Goal: Information Seeking & Learning: Learn about a topic

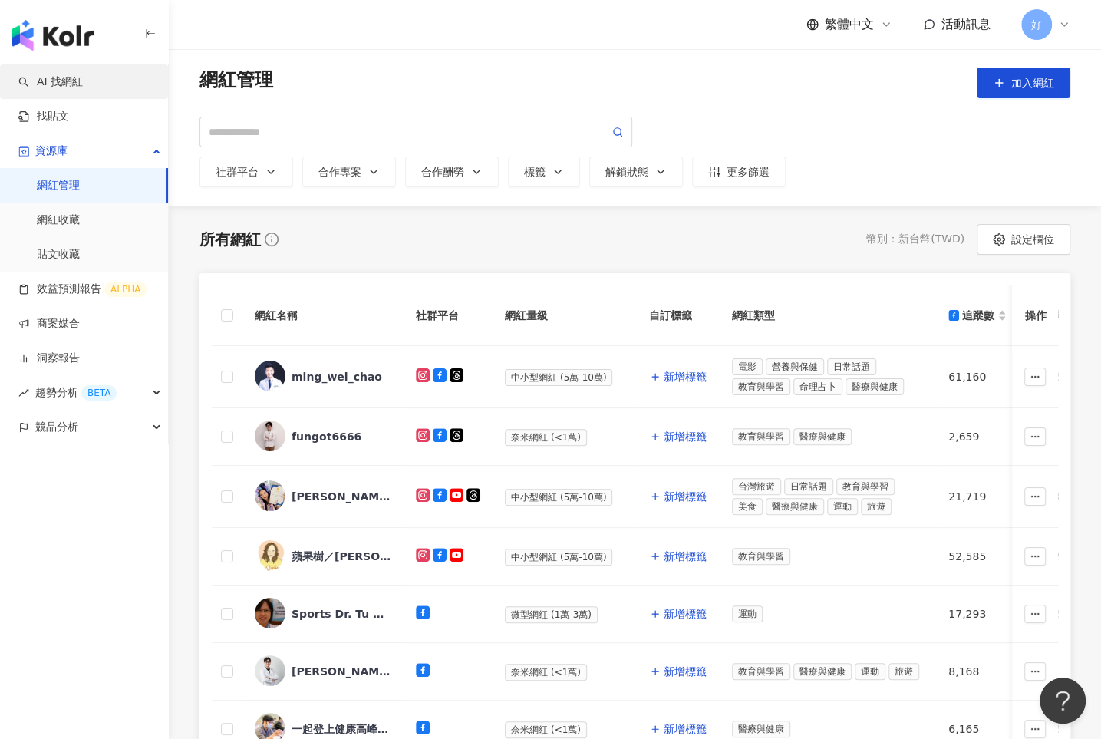
click at [82, 85] on link "AI 找網紅" at bounding box center [50, 81] width 64 height 15
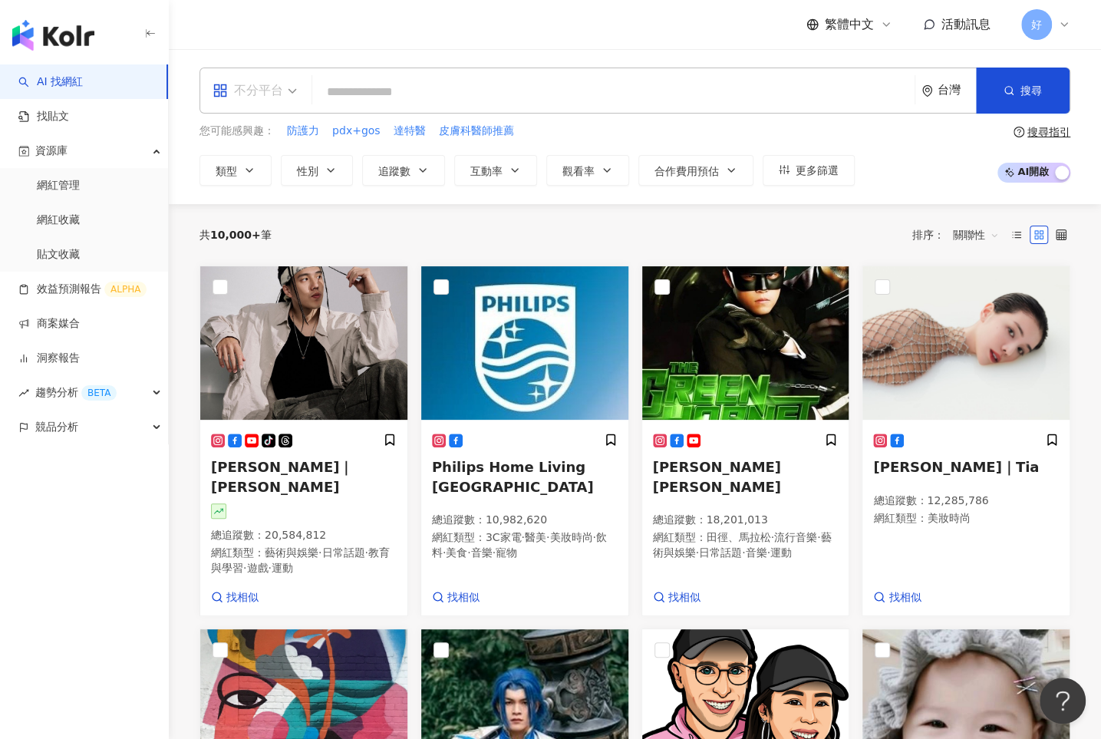
click at [287, 95] on span "不分平台" at bounding box center [255, 90] width 84 height 25
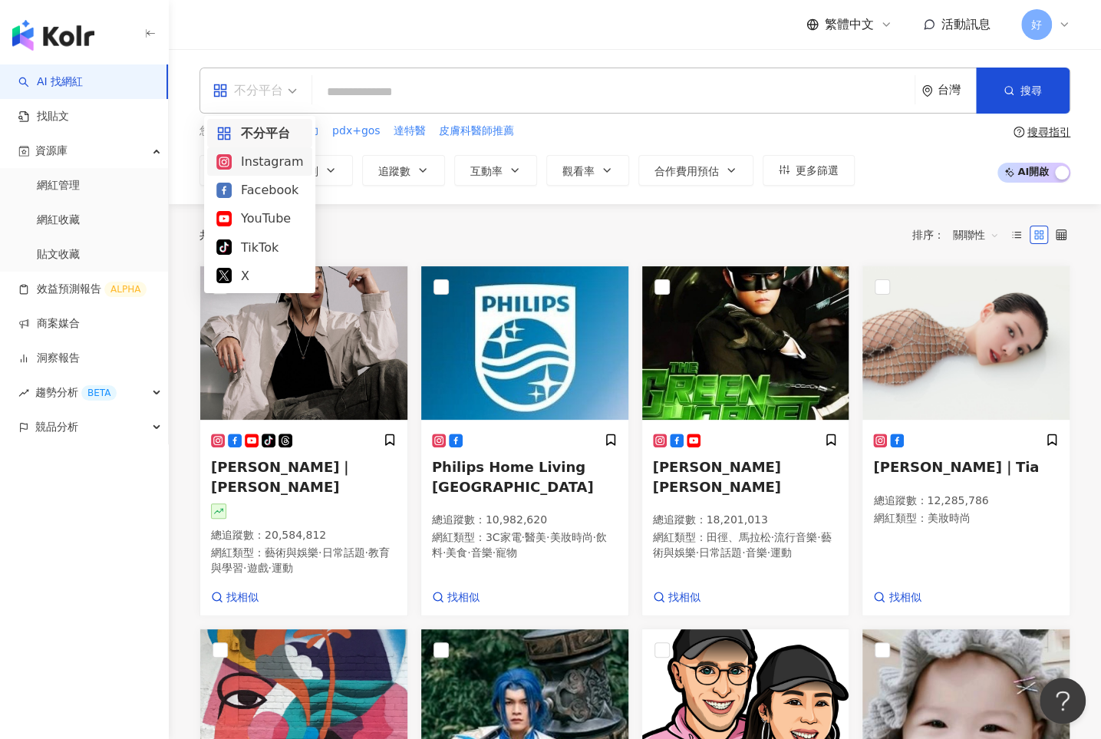
click at [414, 86] on input "search" at bounding box center [613, 92] width 590 height 29
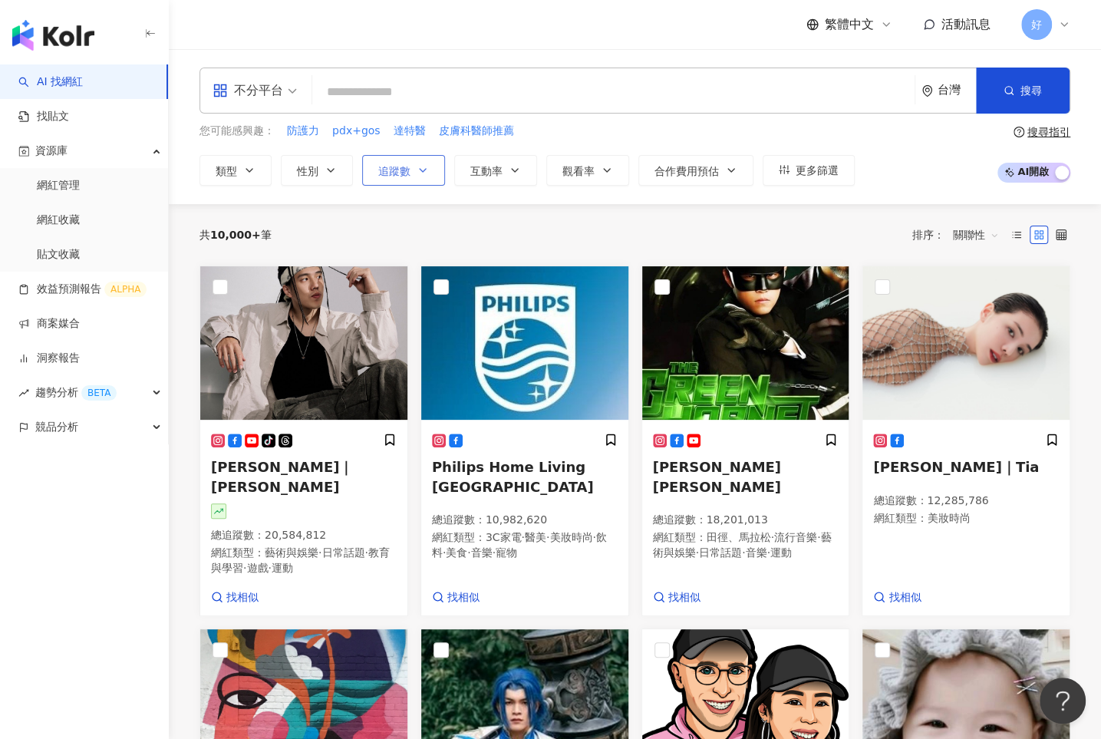
click at [410, 170] on button "追蹤數" at bounding box center [403, 170] width 83 height 31
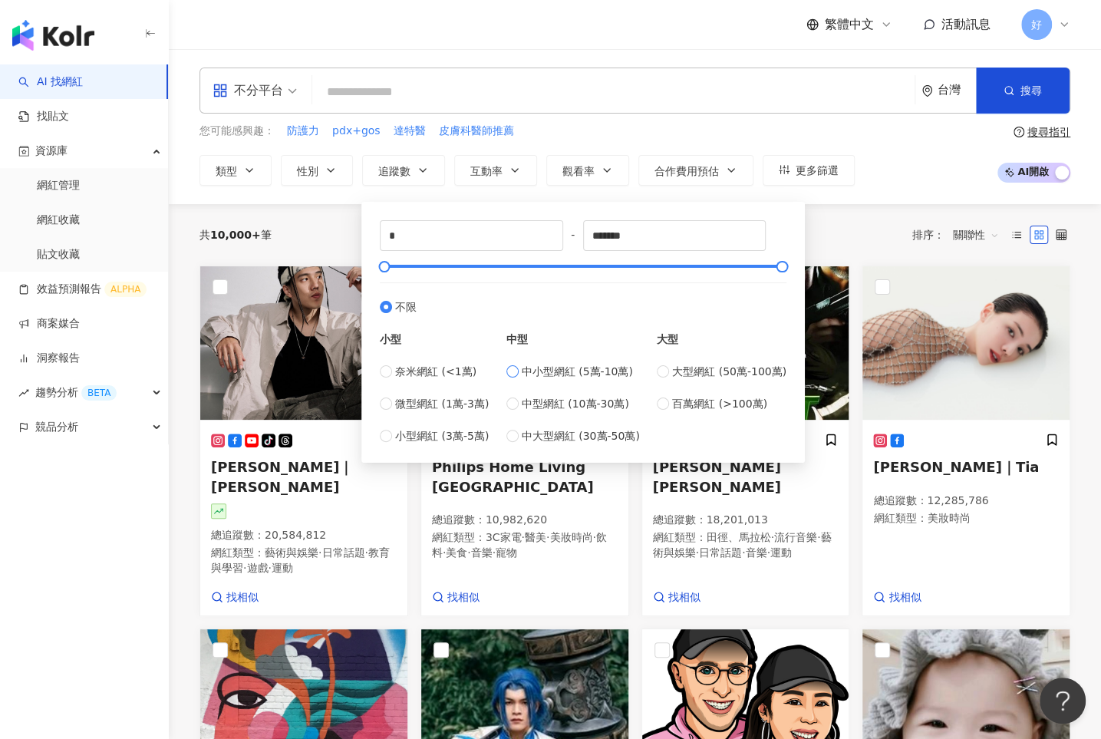
click at [516, 377] on label "中小型網紅 (5萬-10萬)" at bounding box center [573, 371] width 134 height 17
type input "*****"
click at [380, 94] on input "search" at bounding box center [613, 92] width 590 height 29
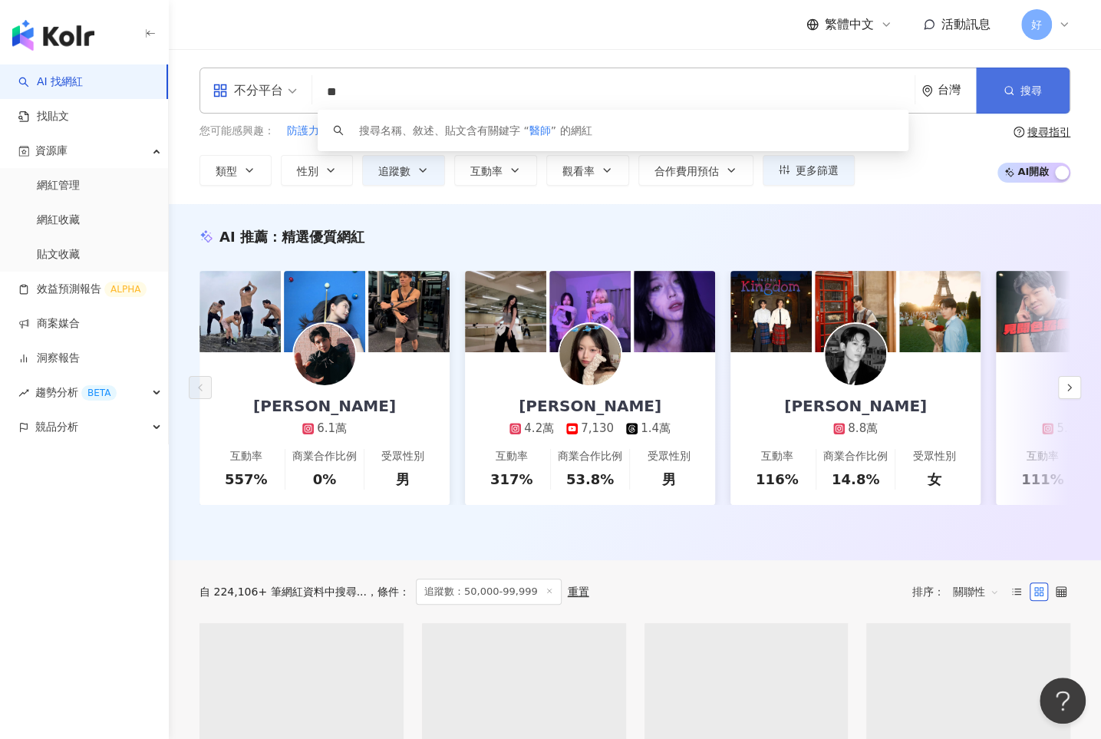
click at [904, 85] on icon "button" at bounding box center [1009, 90] width 11 height 11
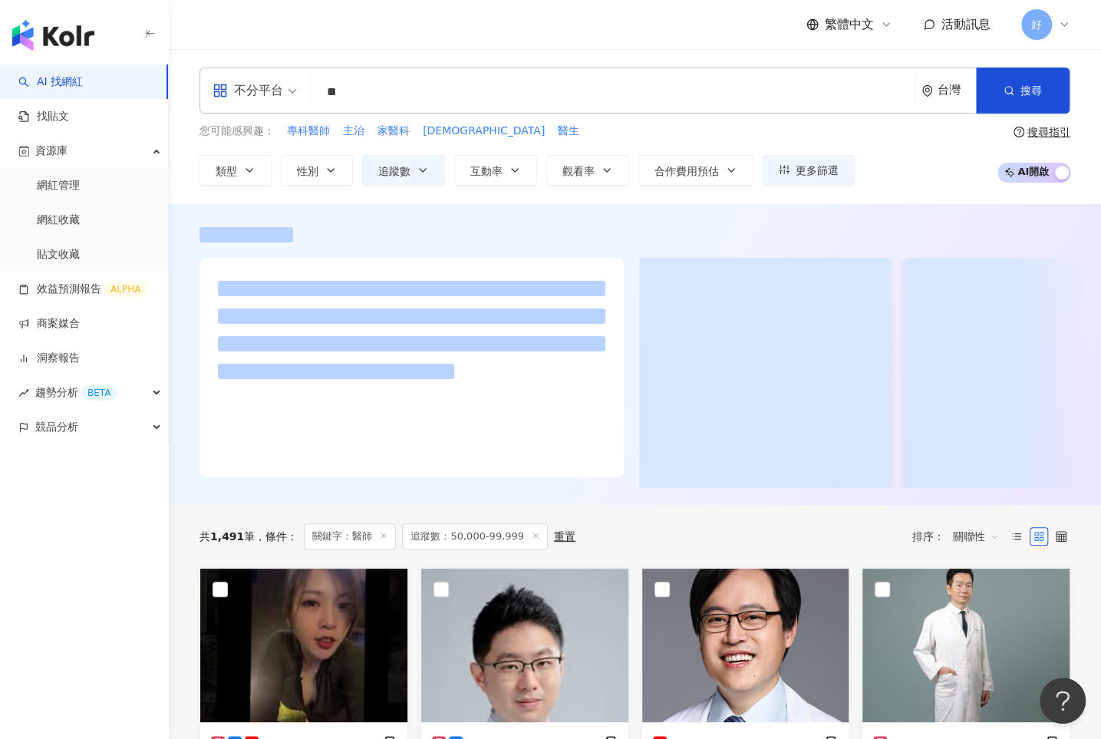
click at [184, 156] on div "不分平台 ** 台灣 搜尋 d25f49bb-471f-45cc-893a-2b65093d3ac5 8efac88d-448f-4afe-a8c2-2029…" at bounding box center [635, 127] width 932 height 118
click at [325, 172] on icon "button" at bounding box center [331, 170] width 12 height 12
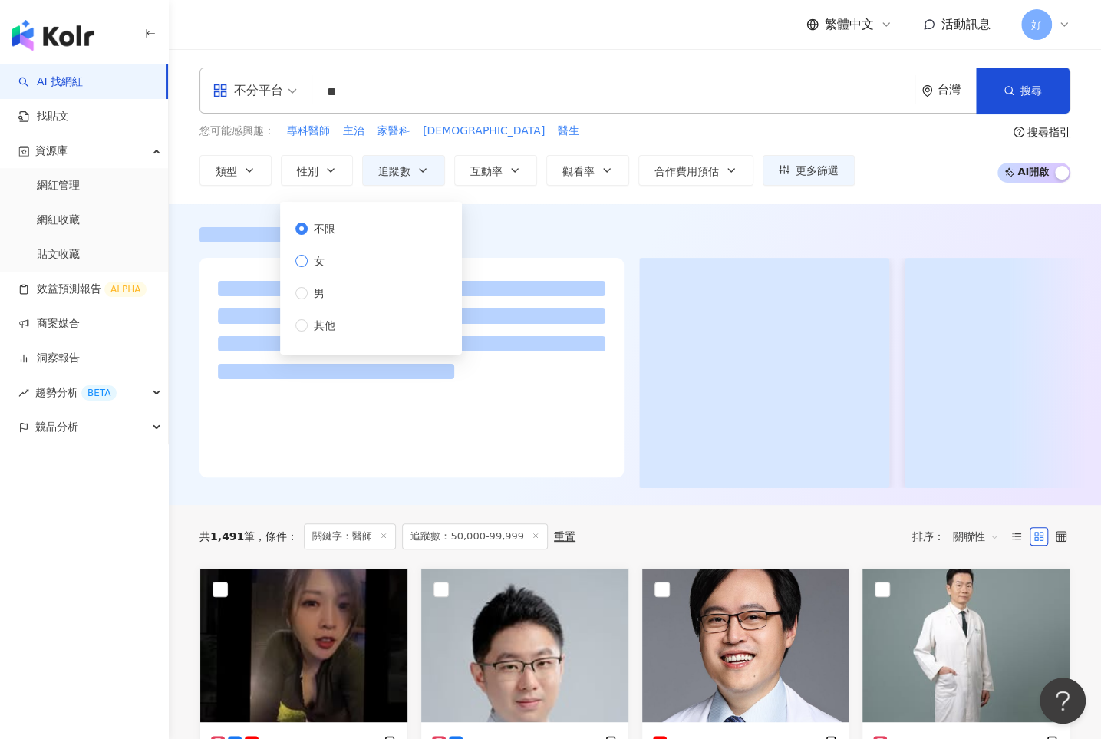
click at [318, 264] on span "女" at bounding box center [319, 260] width 23 height 17
click at [904, 84] on span "搜尋" at bounding box center [1031, 90] width 21 height 12
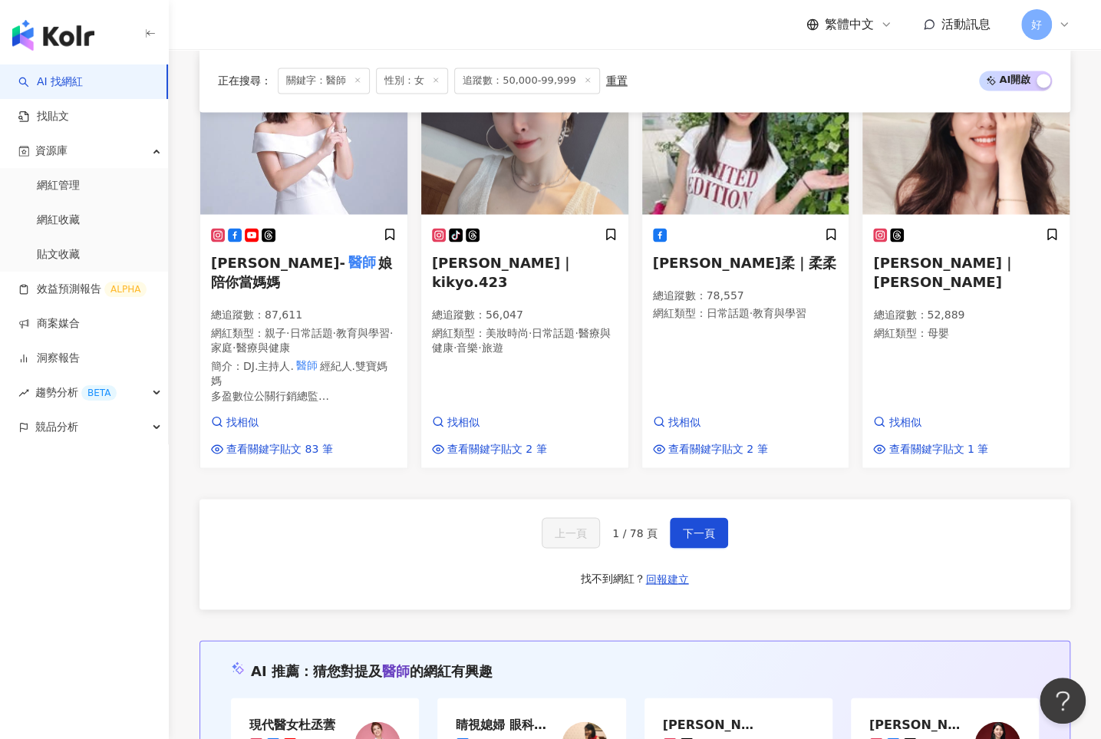
scroll to position [1587, 0]
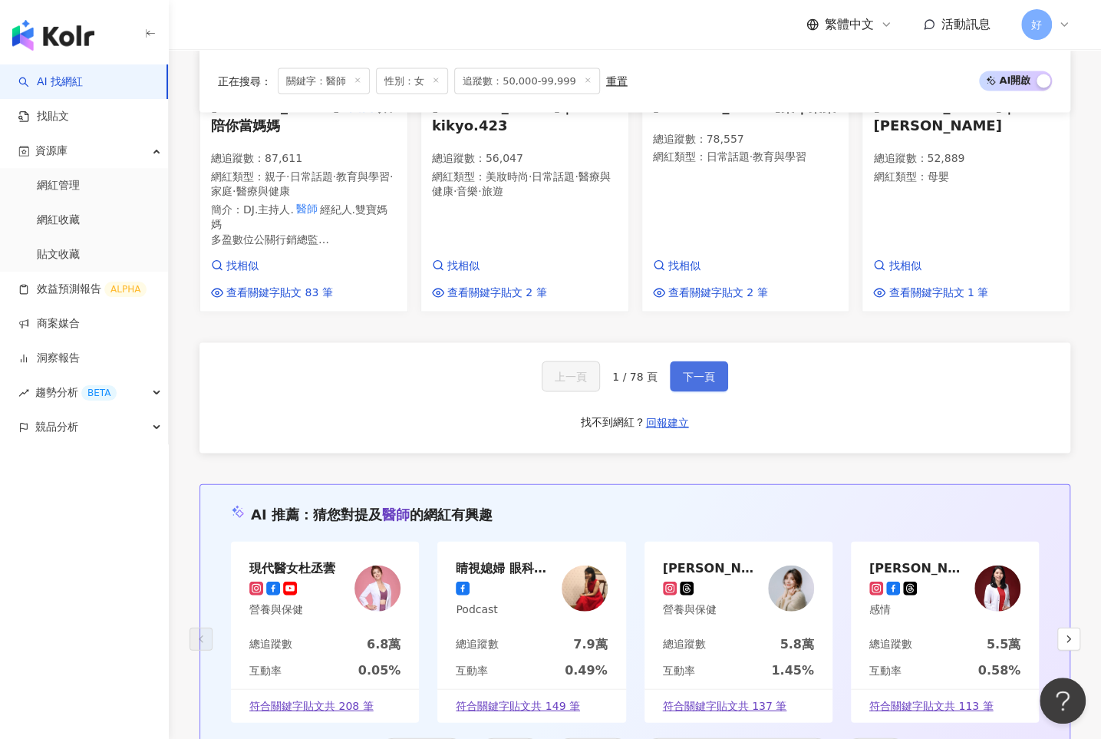
click at [684, 361] on button "下一頁" at bounding box center [699, 376] width 58 height 31
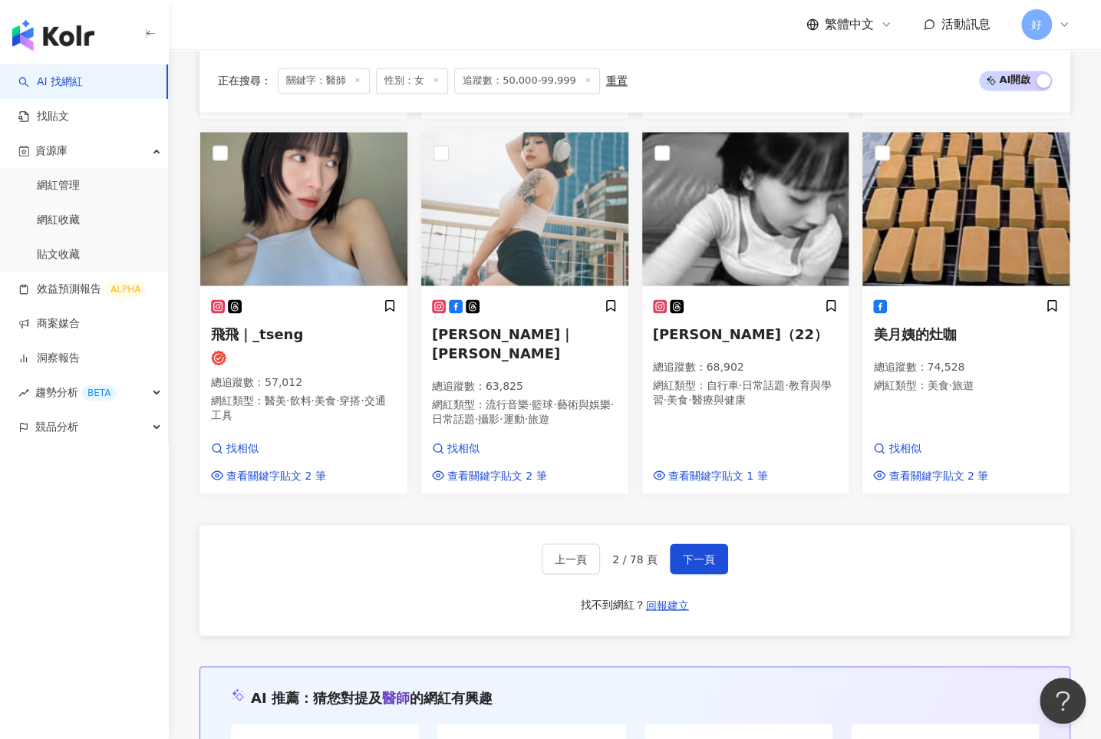
scroll to position [1329, 0]
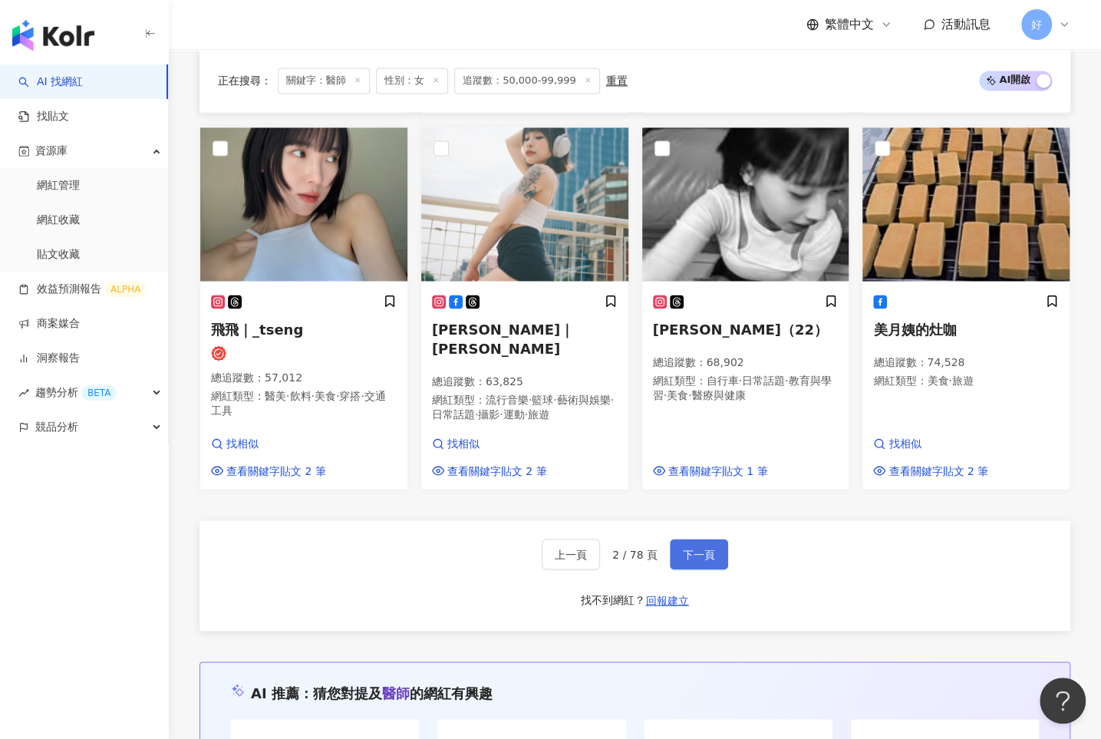
click at [712, 548] on span "下一頁" at bounding box center [699, 554] width 32 height 12
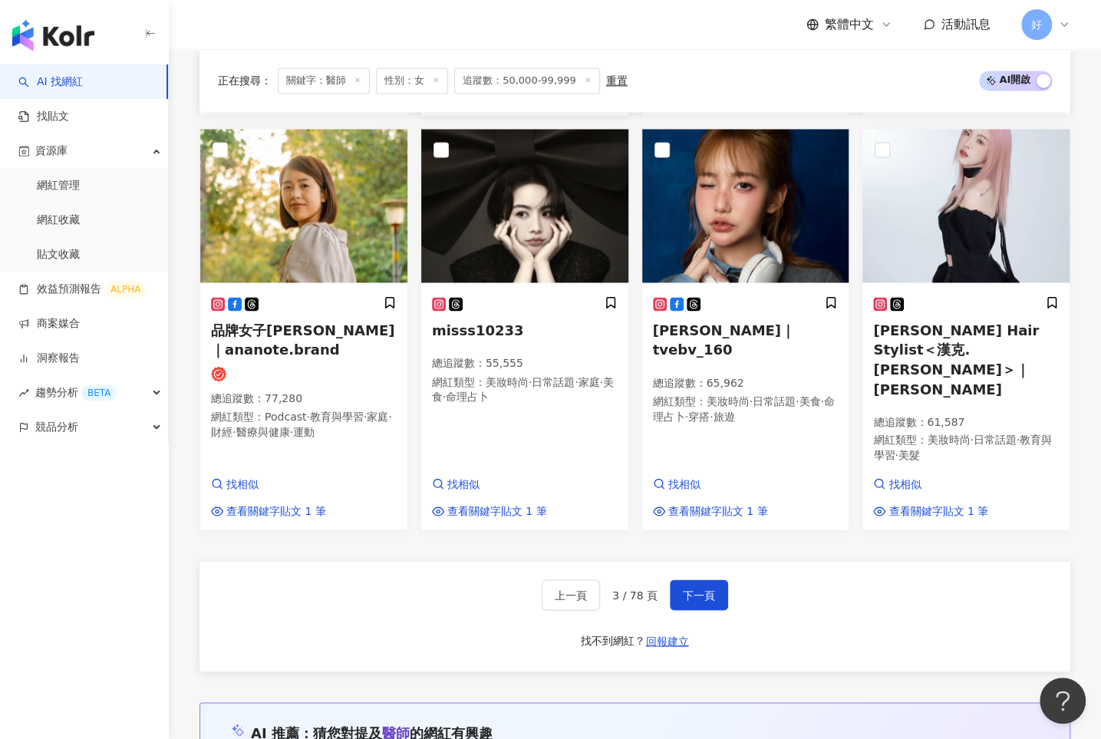
scroll to position [1288, 0]
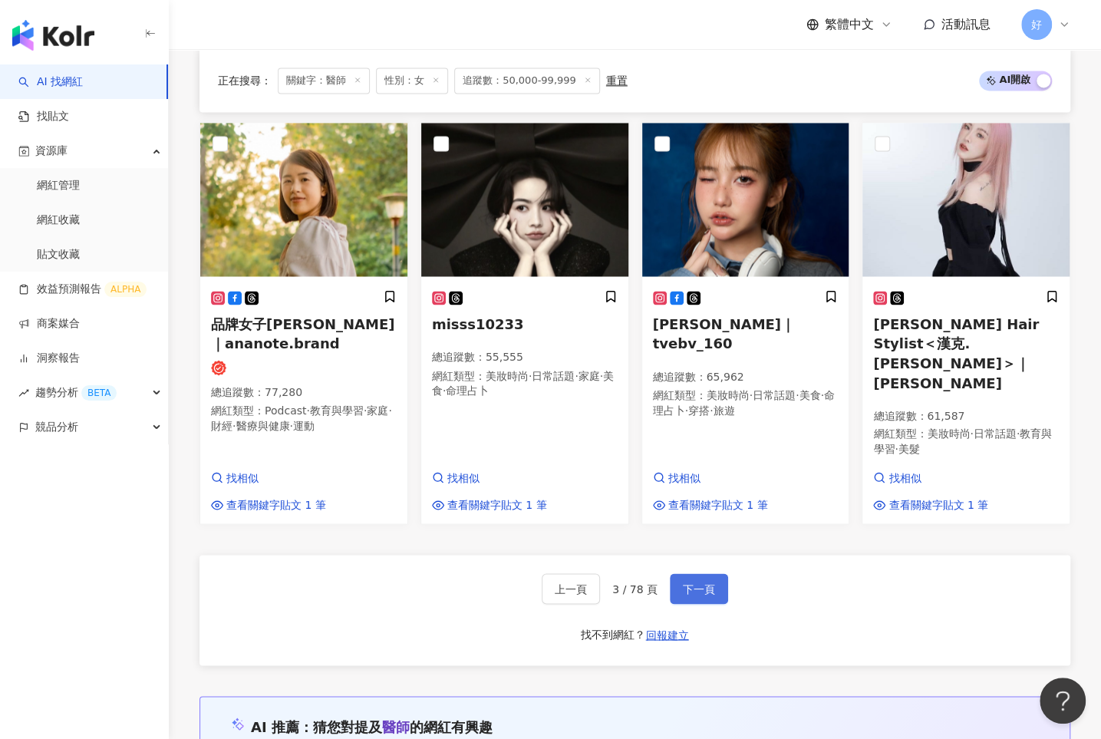
click at [691, 582] on span "下一頁" at bounding box center [699, 588] width 32 height 12
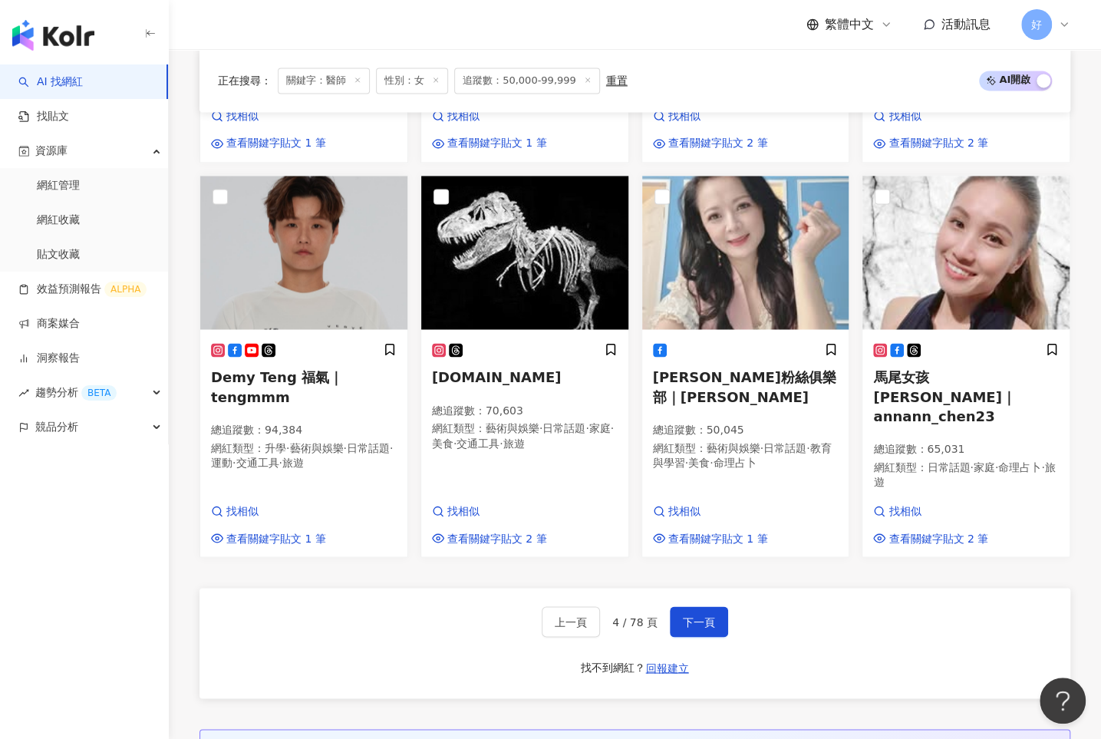
scroll to position [1268, 0]
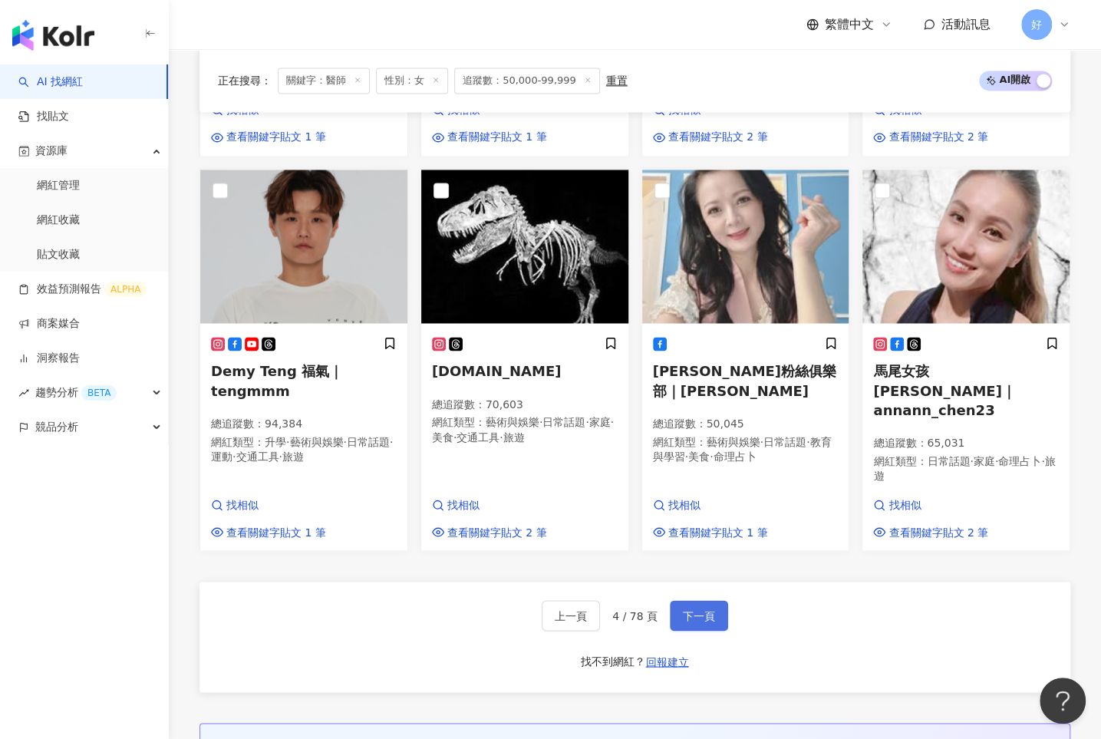
click at [691, 609] on span "下一頁" at bounding box center [699, 615] width 32 height 12
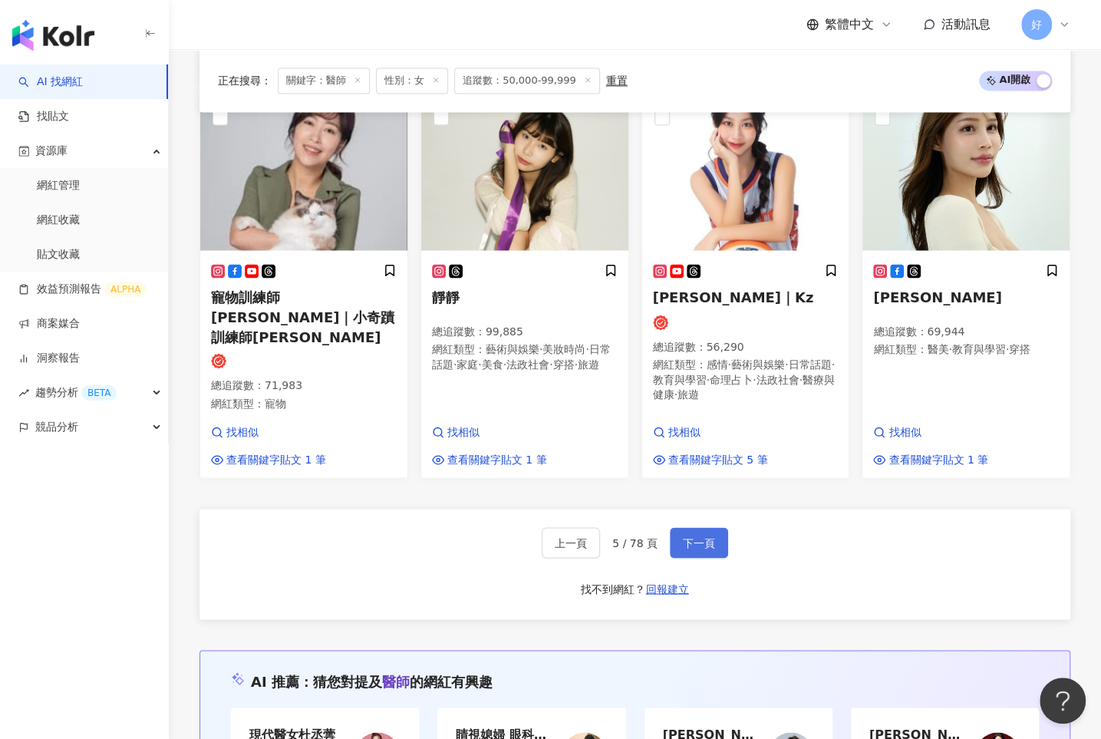
scroll to position [1336, 0]
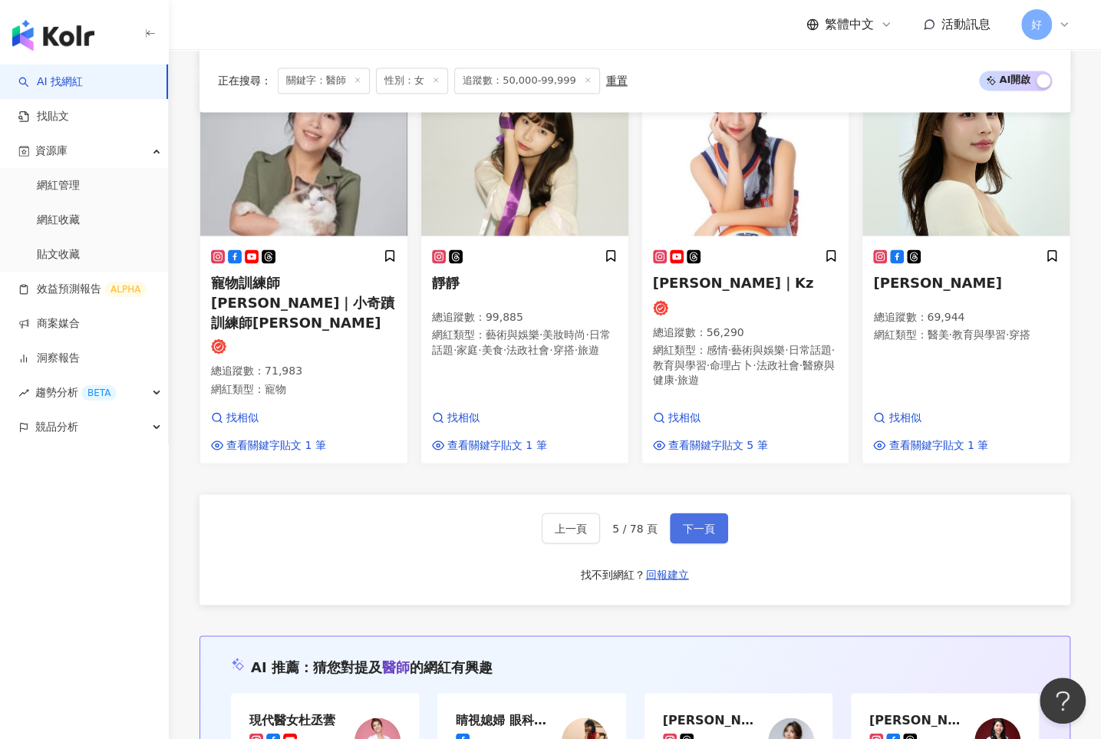
click at [701, 522] on span "下一頁" at bounding box center [699, 528] width 32 height 12
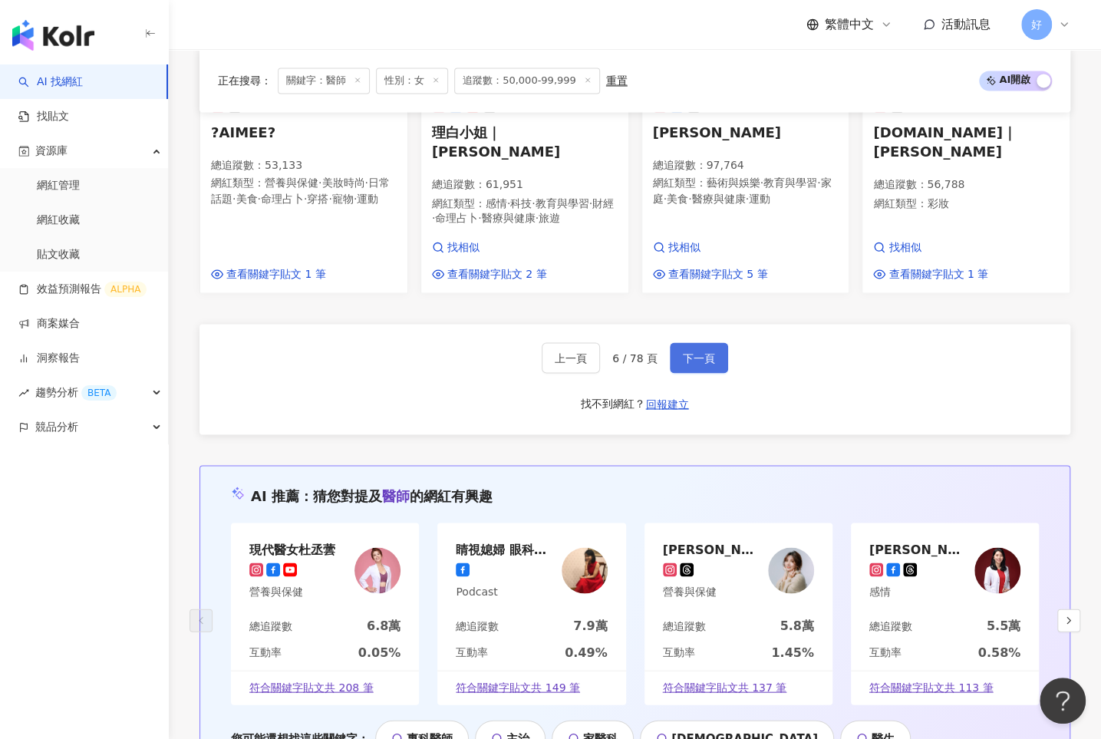
scroll to position [1476, 0]
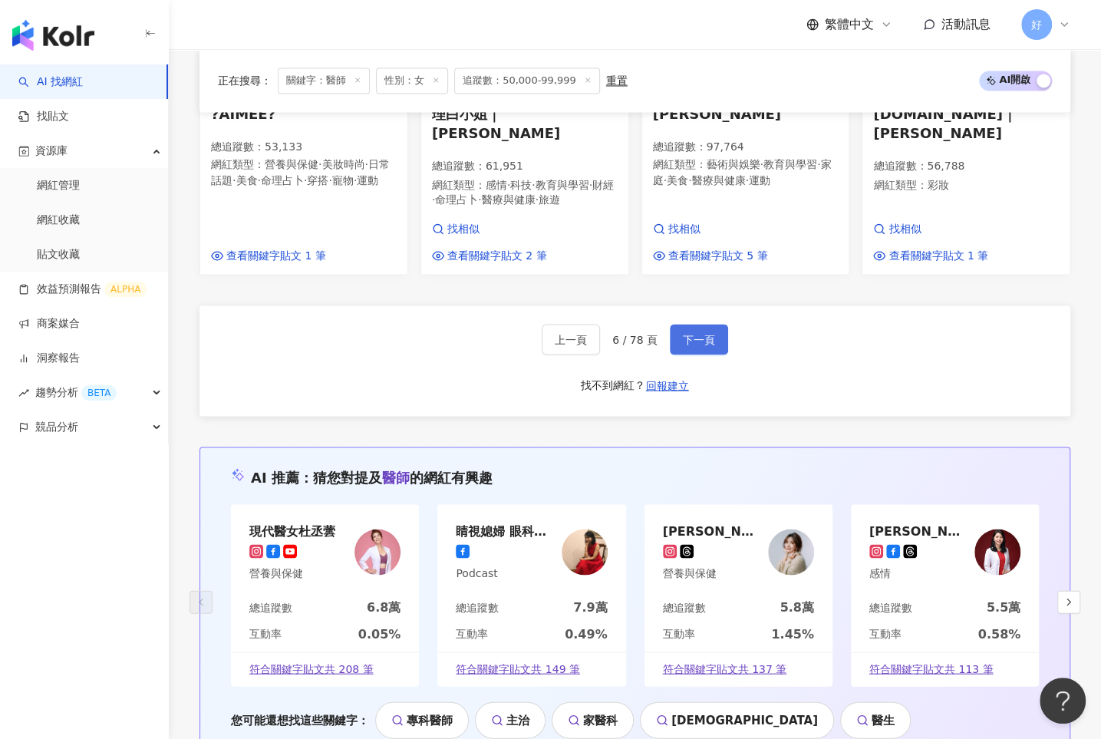
click at [698, 324] on button "下一頁" at bounding box center [699, 339] width 58 height 31
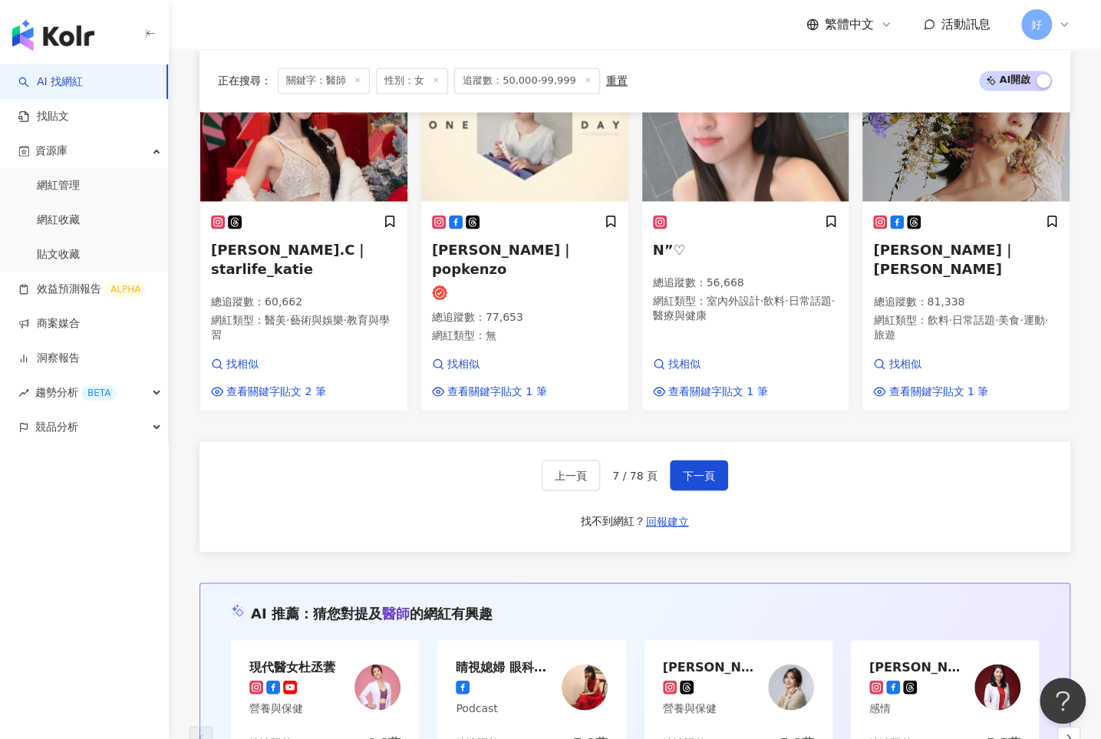
scroll to position [1431, 0]
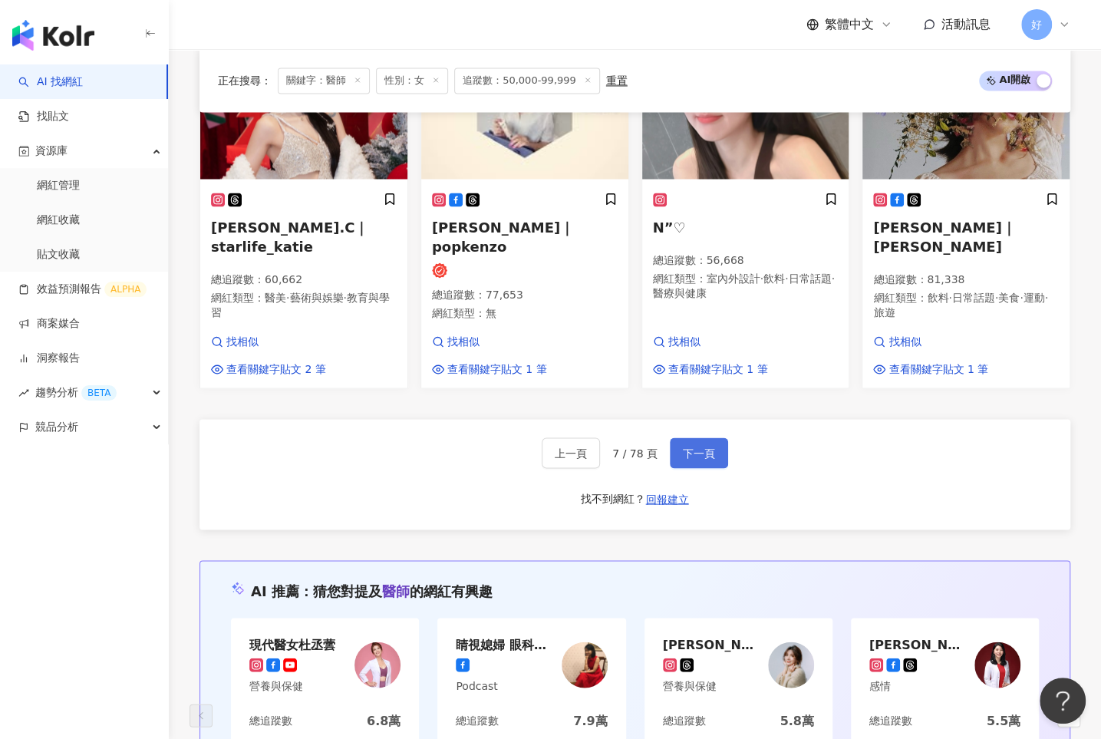
click at [700, 447] on span "下一頁" at bounding box center [699, 453] width 32 height 12
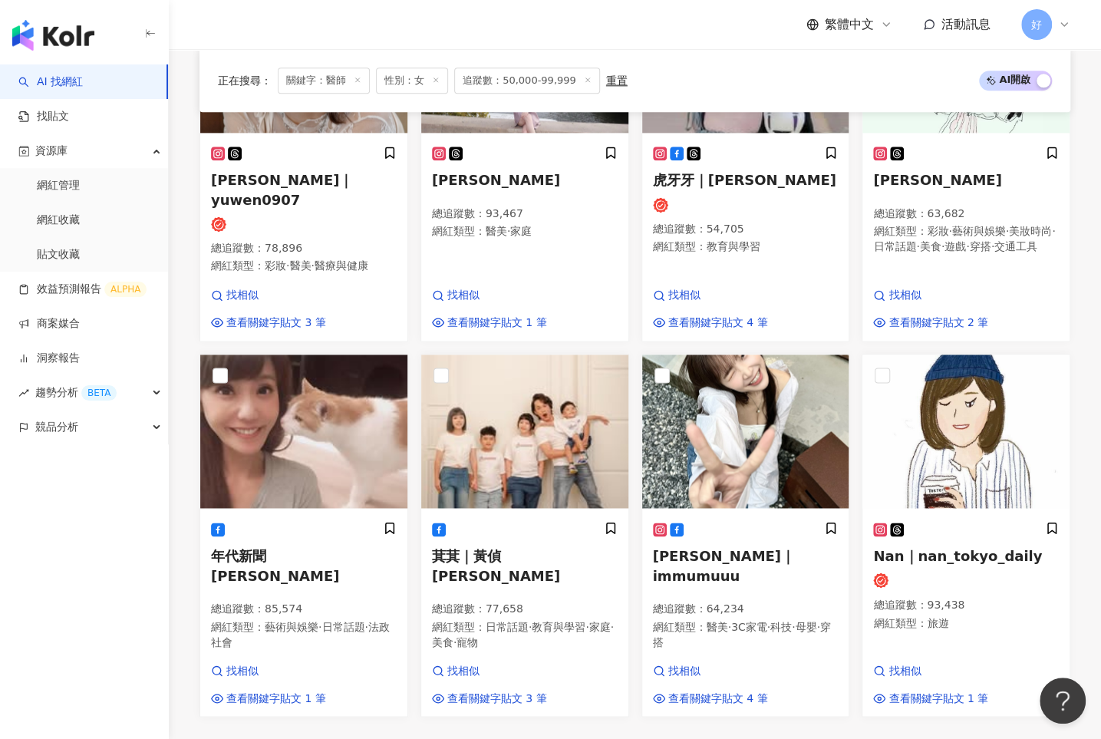
scroll to position [1115, 0]
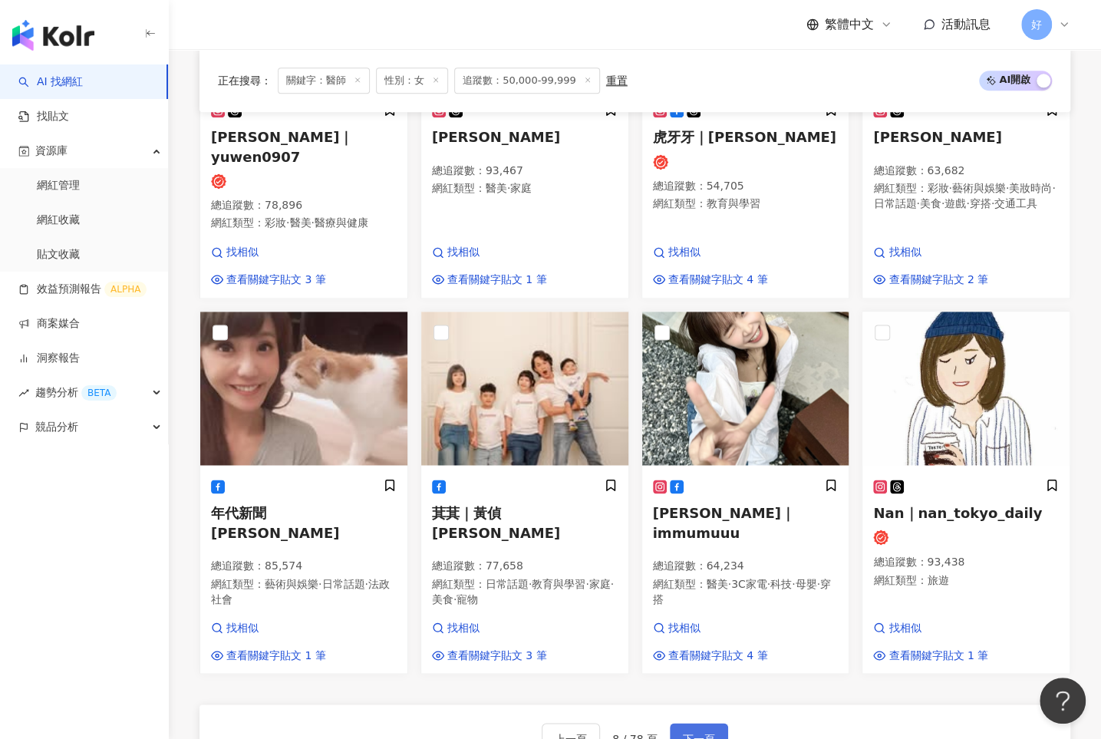
click at [694, 732] on span "下一頁" at bounding box center [699, 738] width 32 height 12
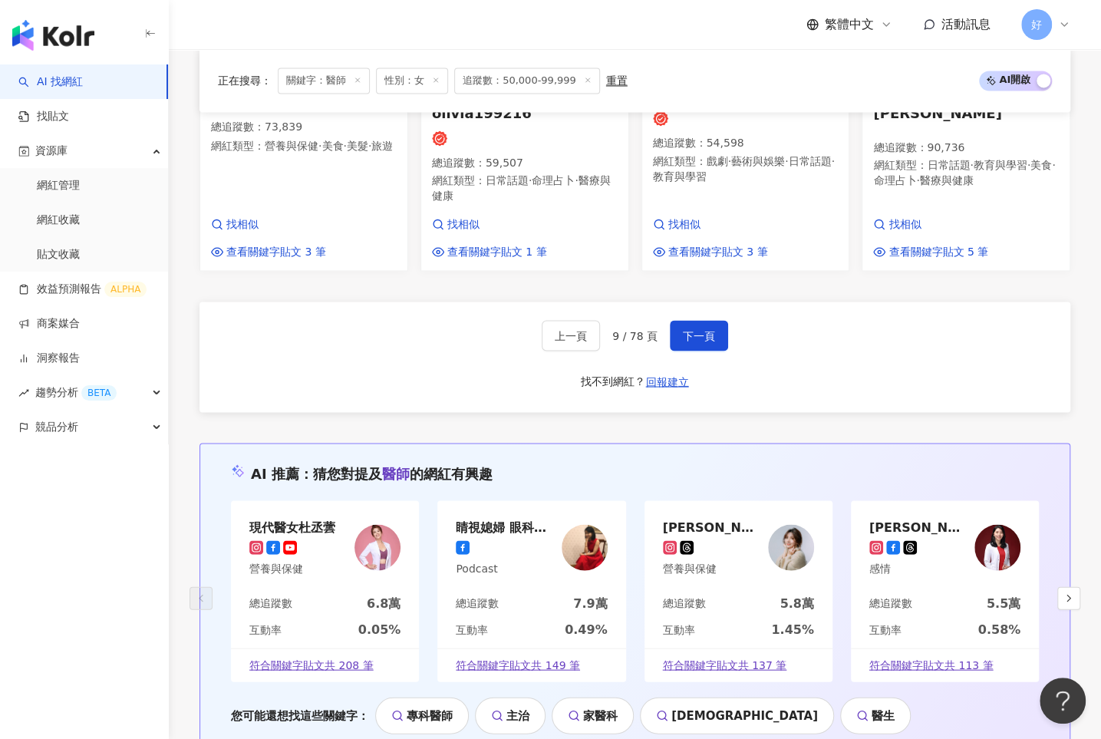
scroll to position [1513, 0]
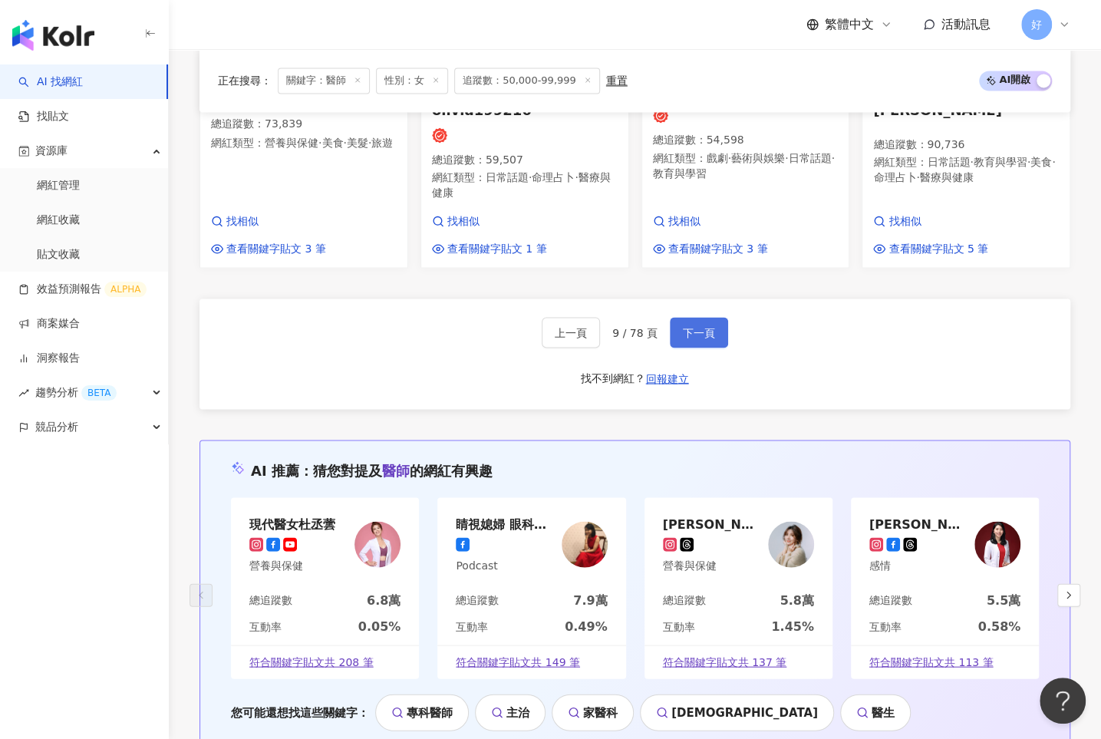
click at [710, 326] on span "下一頁" at bounding box center [699, 332] width 32 height 12
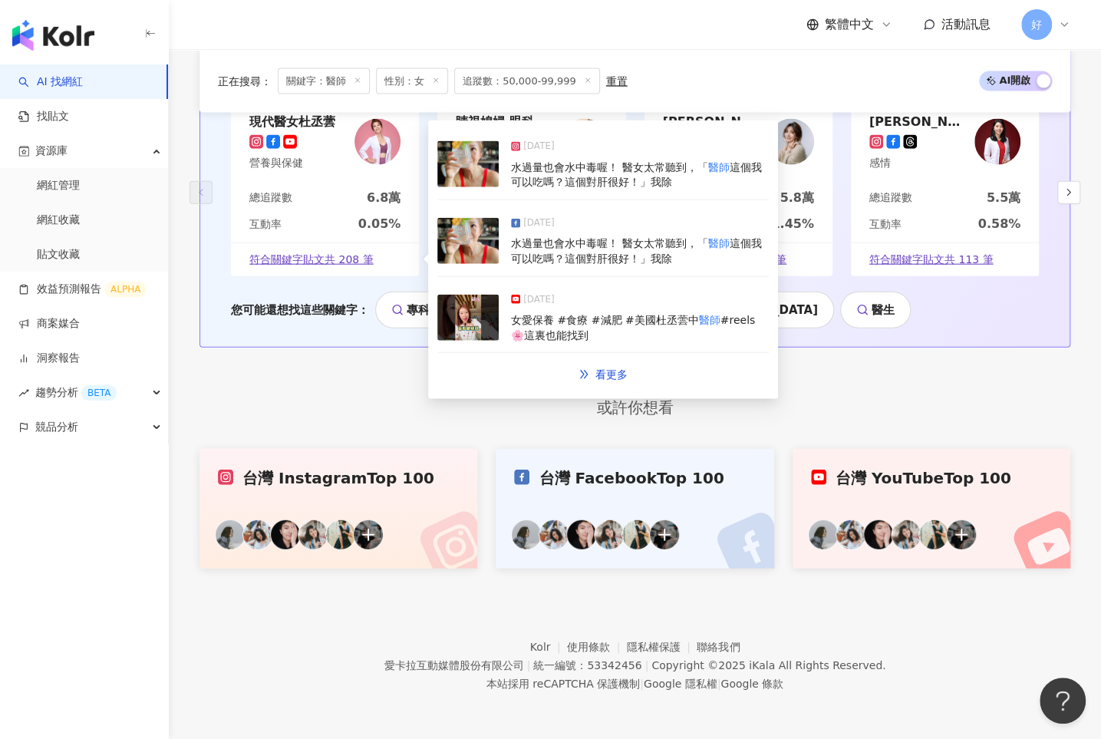
scroll to position [1819, 0]
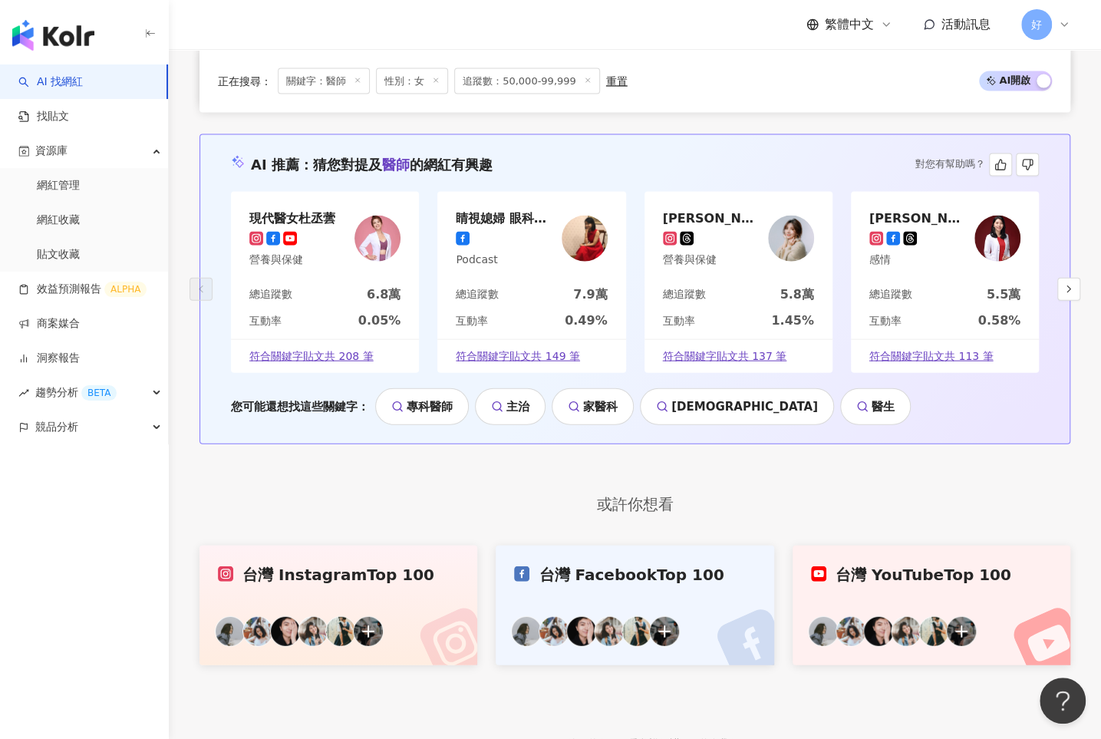
click at [308, 222] on div "現代醫女杜丞蕓" at bounding box center [292, 217] width 86 height 15
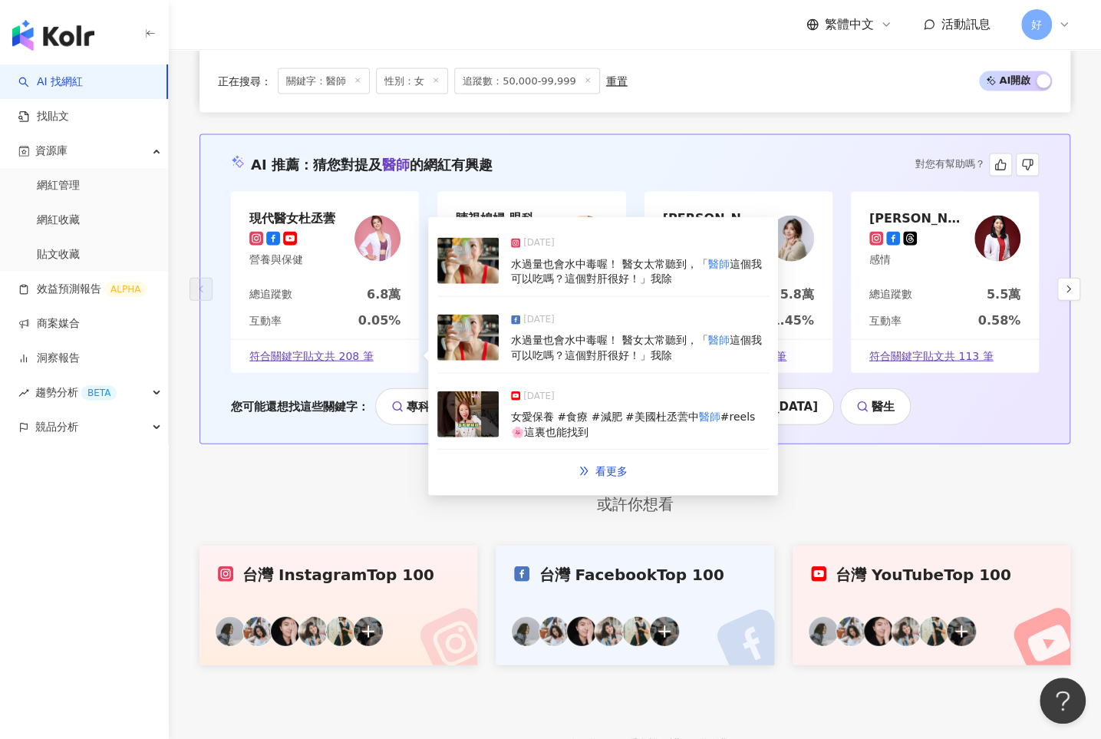
click at [303, 357] on span "符合關鍵字貼文共 208 筆" at bounding box center [311, 356] width 124 height 15
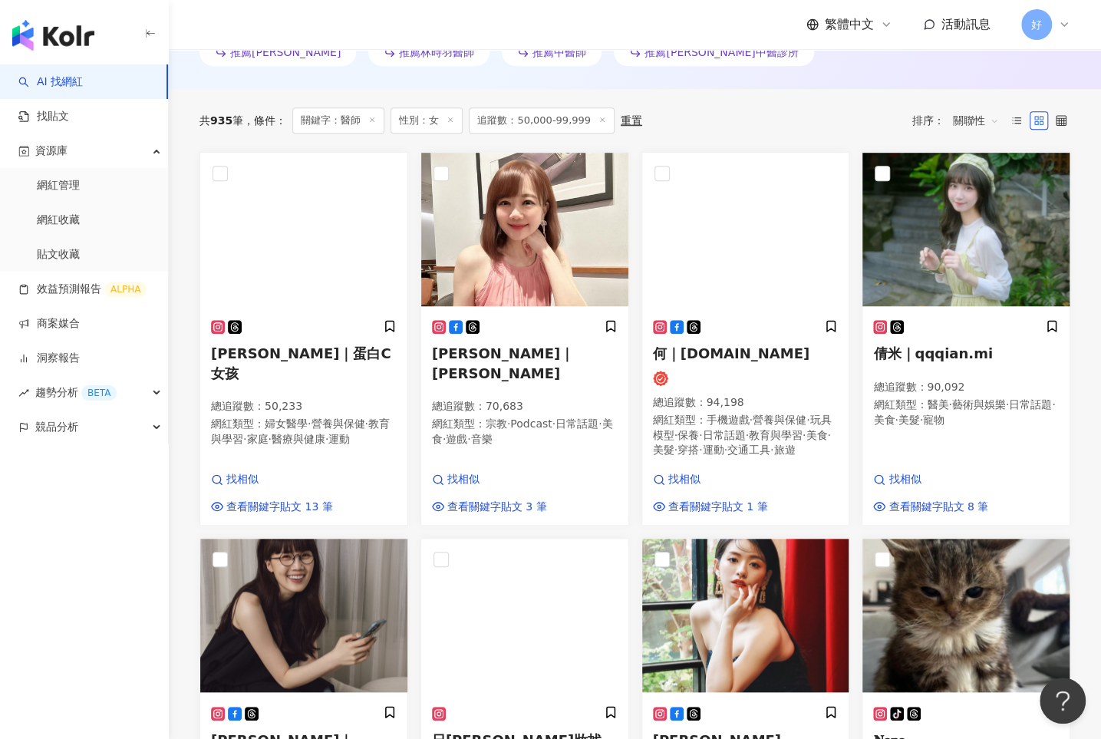
scroll to position [0, 0]
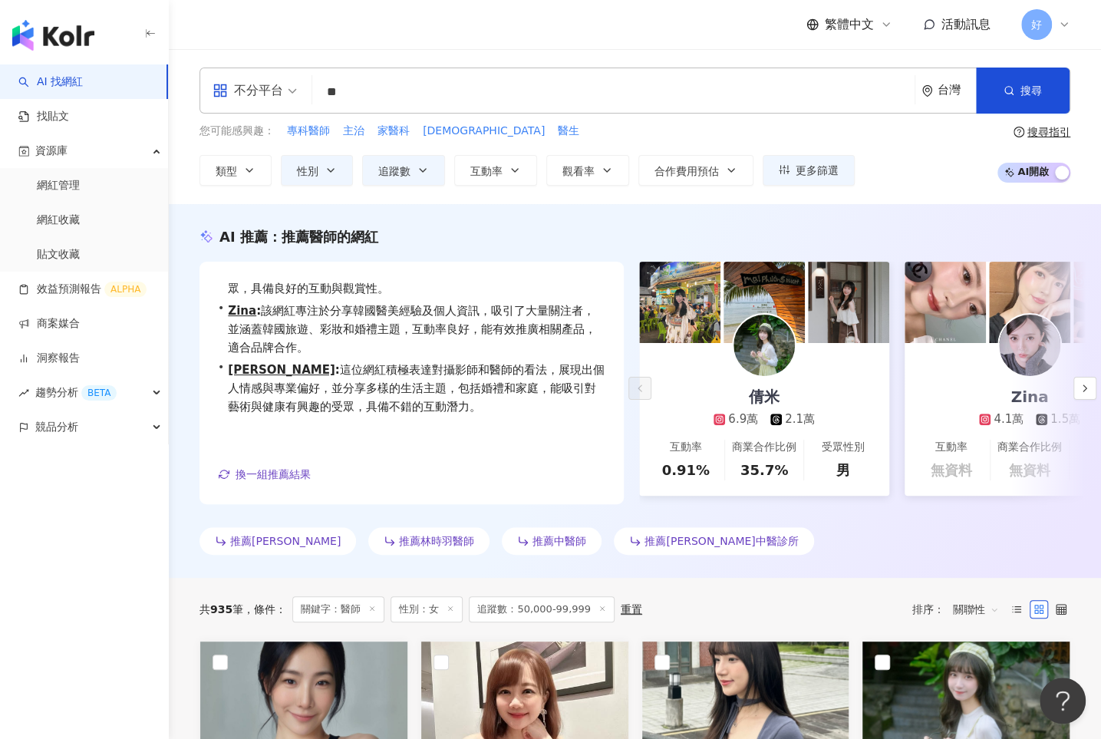
click at [399, 87] on input "**" at bounding box center [613, 92] width 590 height 29
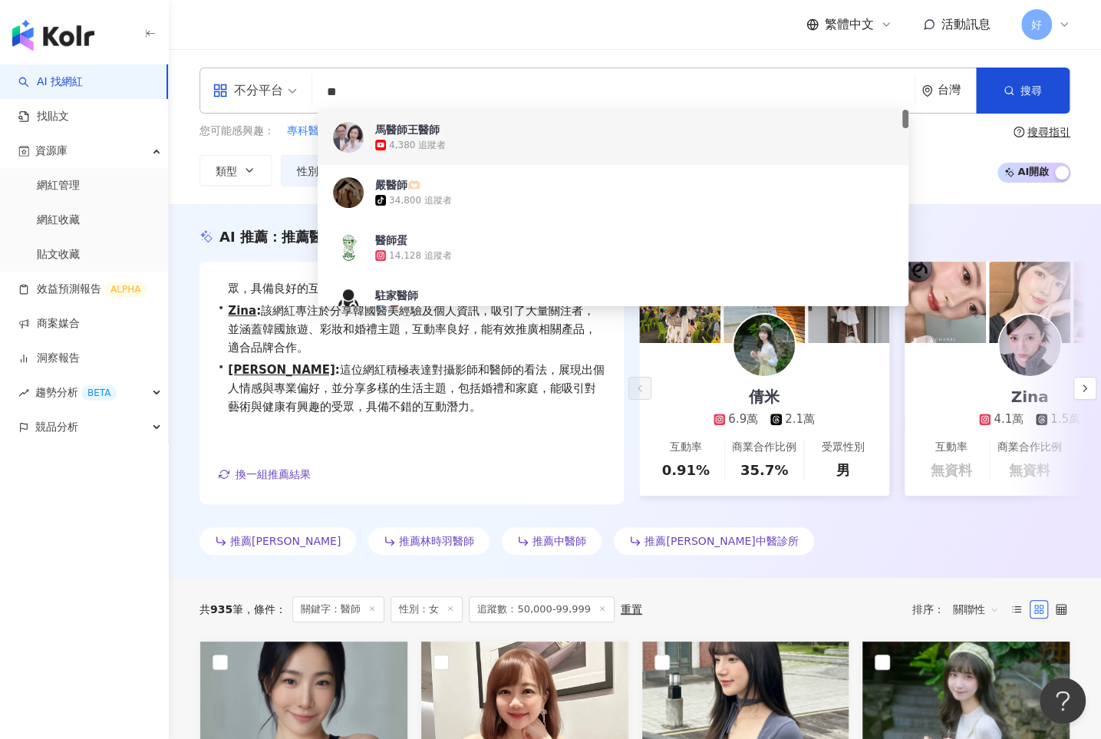
type input "*"
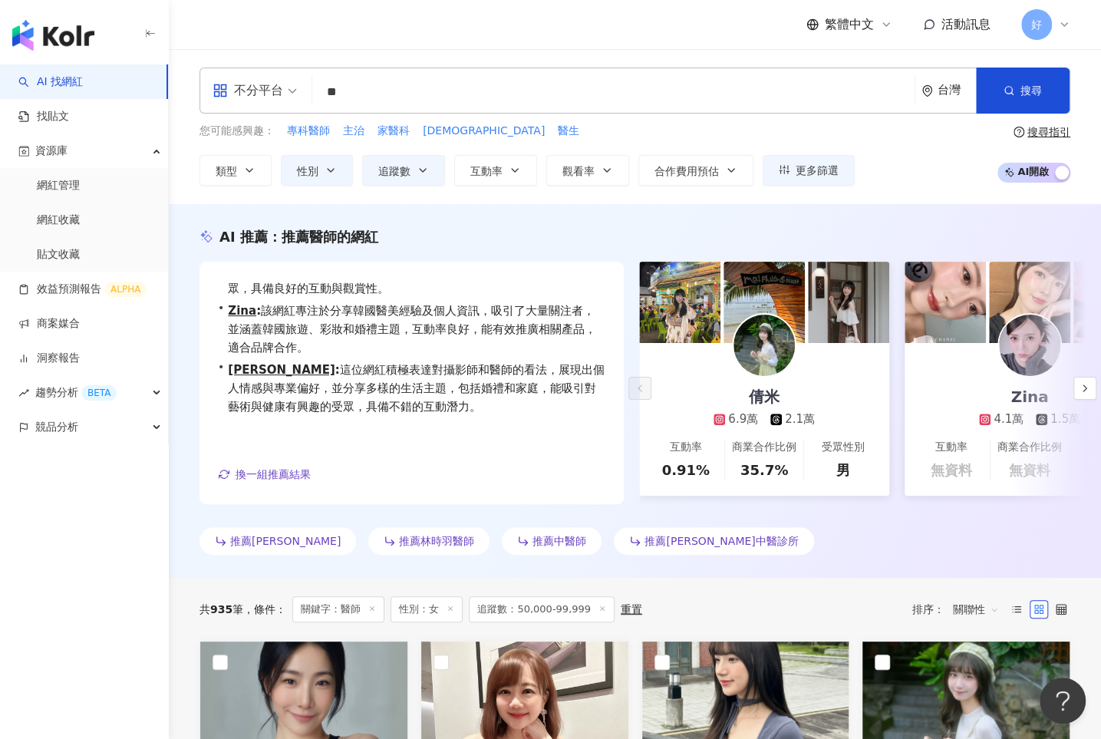
type input "**"
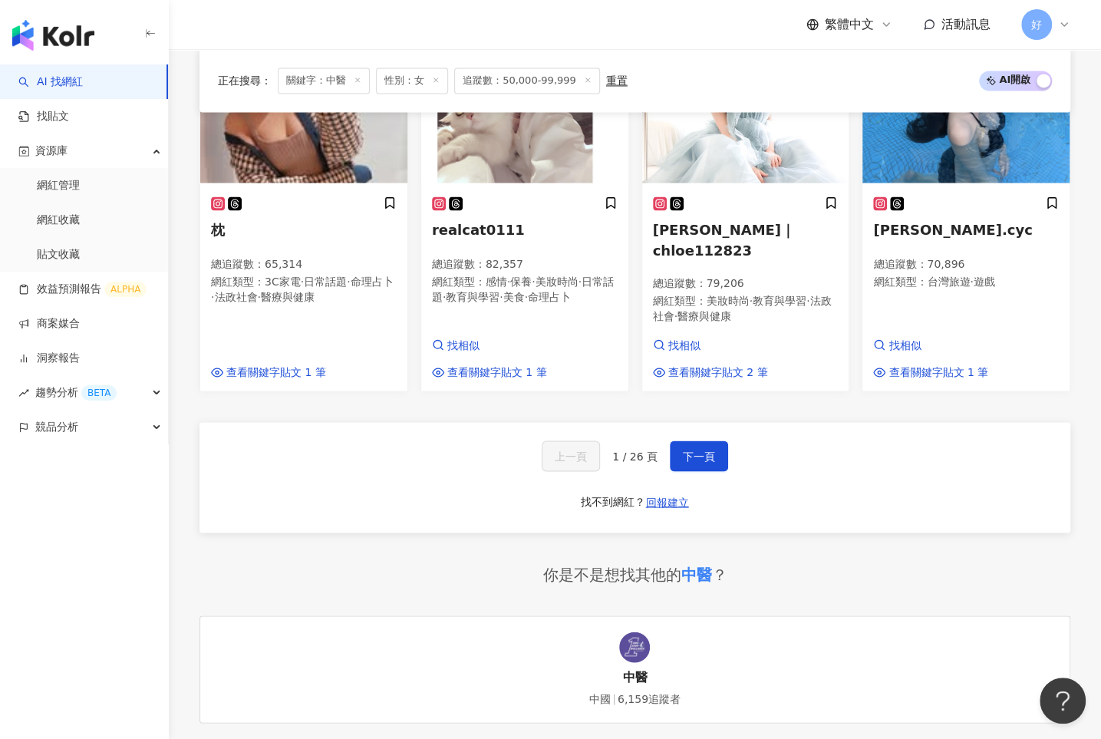
scroll to position [1579, 0]
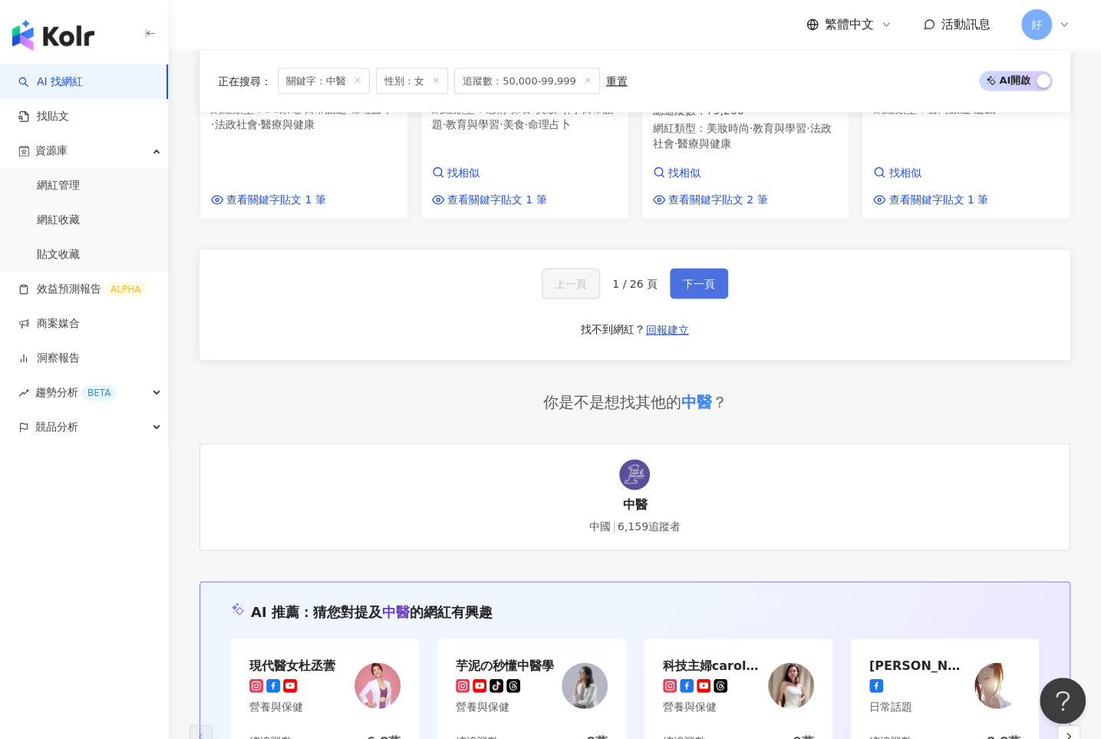
click at [693, 277] on span "下一頁" at bounding box center [699, 283] width 32 height 12
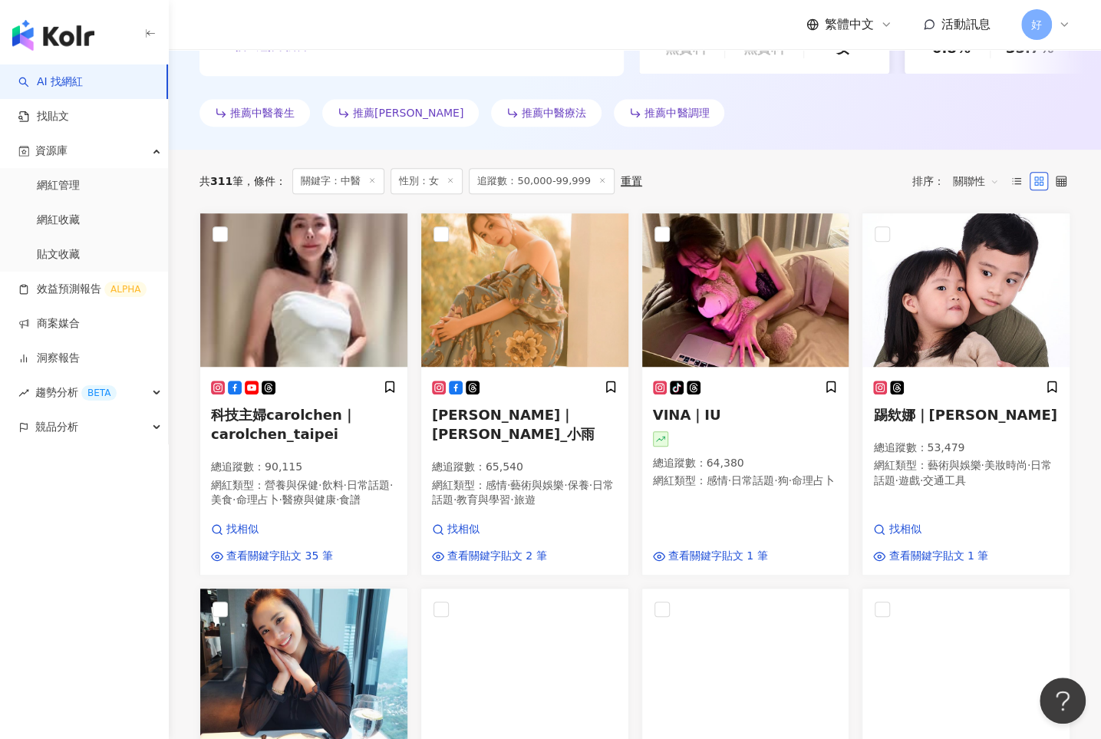
scroll to position [421, 0]
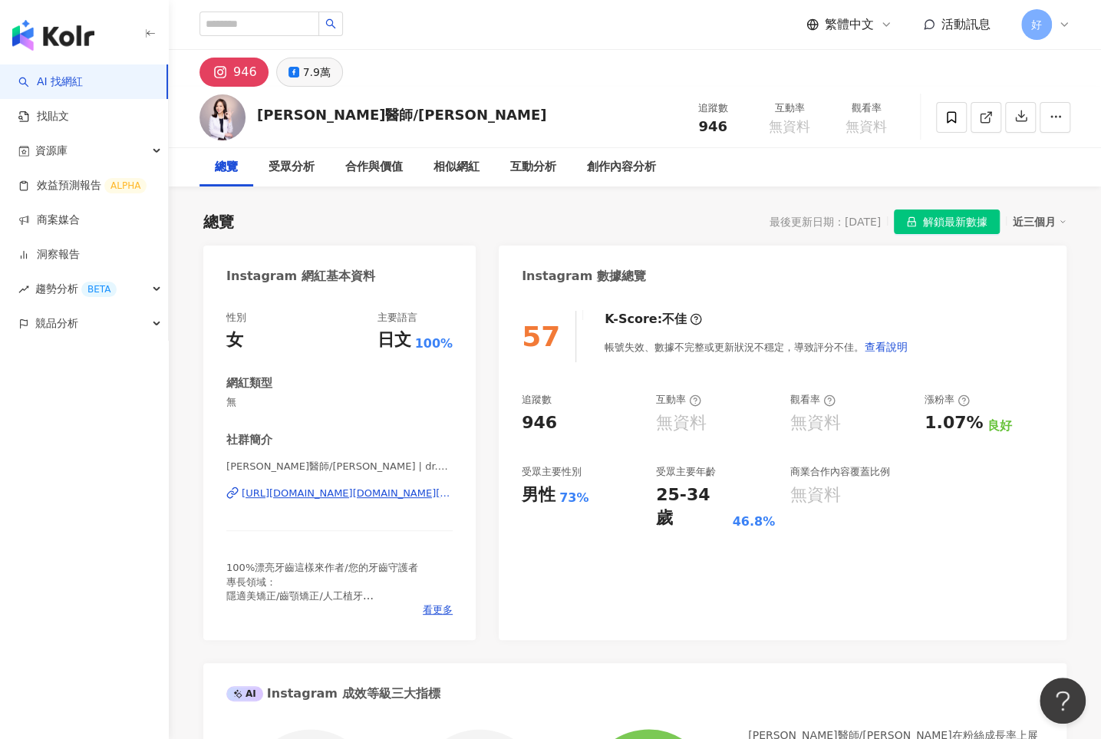
click at [305, 68] on div "7.9萬" at bounding box center [317, 71] width 28 height 21
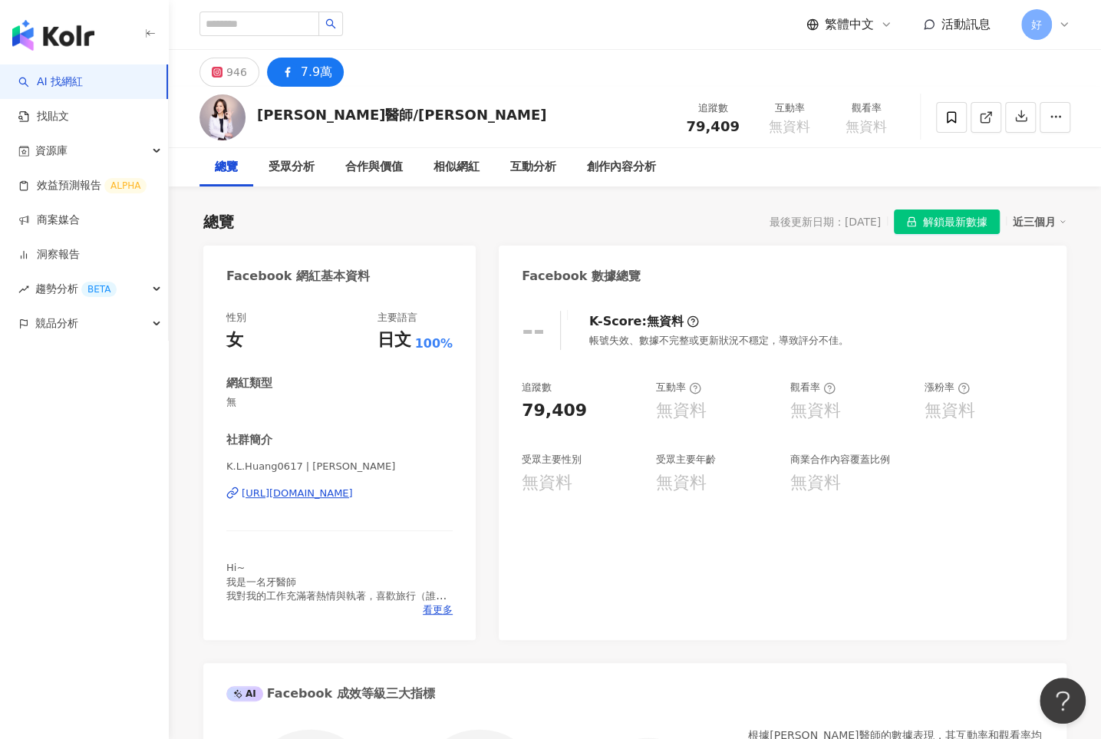
click at [353, 491] on div "https://www.facebook.com/326224010839492" at bounding box center [297, 493] width 111 height 14
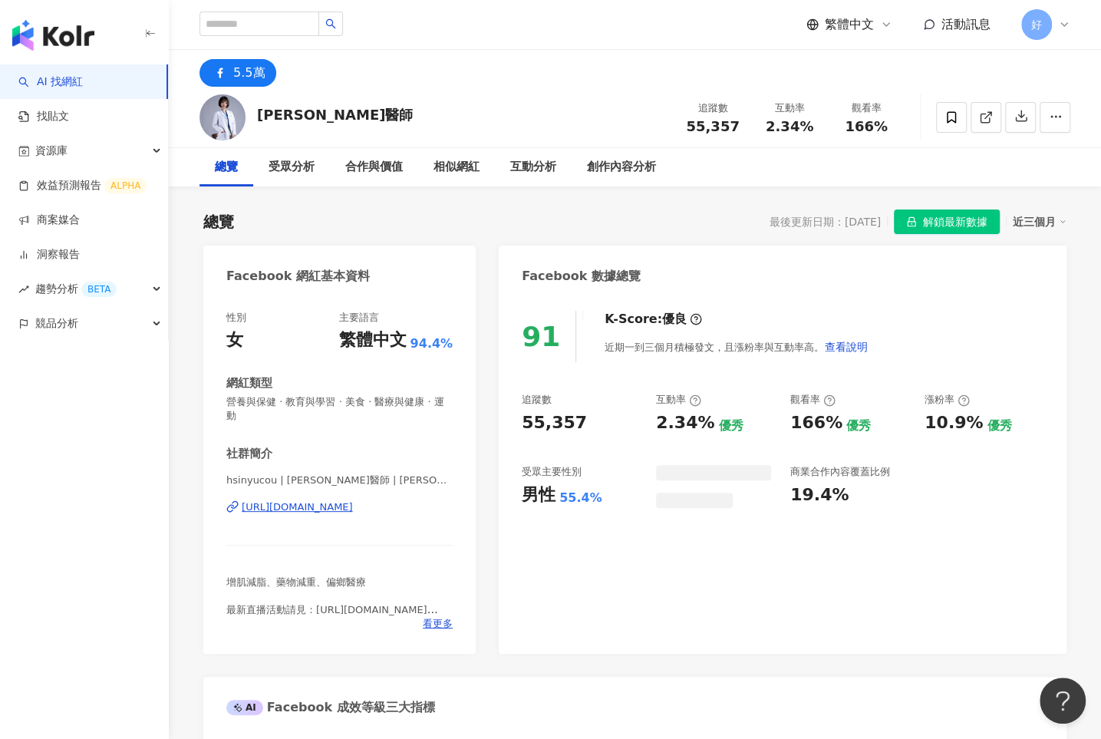
click at [353, 500] on div "https://www.facebook.com/244698249207968" at bounding box center [297, 507] width 111 height 14
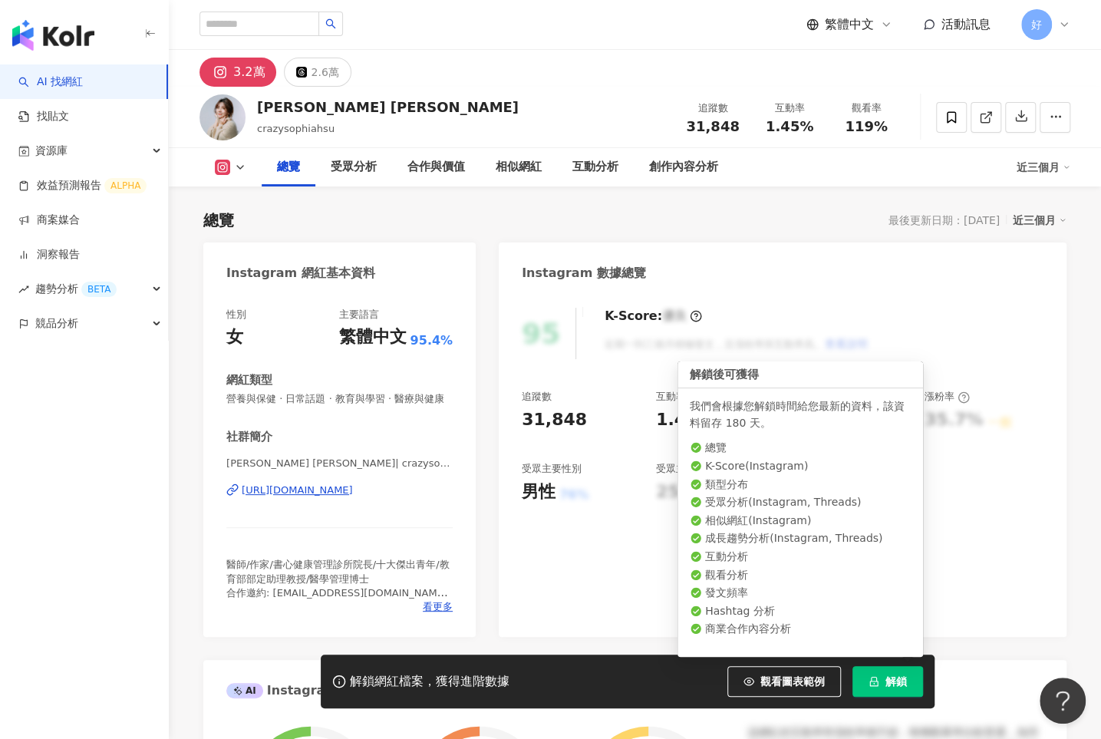
click at [888, 683] on span "解鎖" at bounding box center [896, 681] width 21 height 12
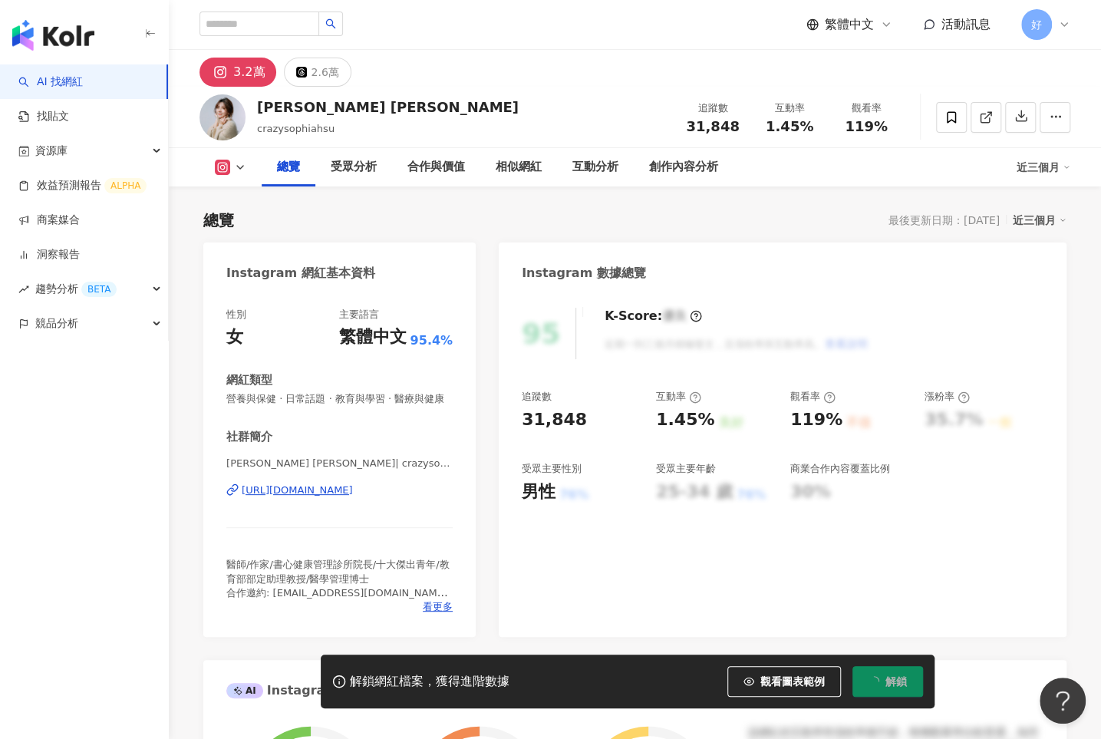
click at [353, 488] on div "https://www.instagram.com/crazysophiahsu/" at bounding box center [297, 490] width 111 height 14
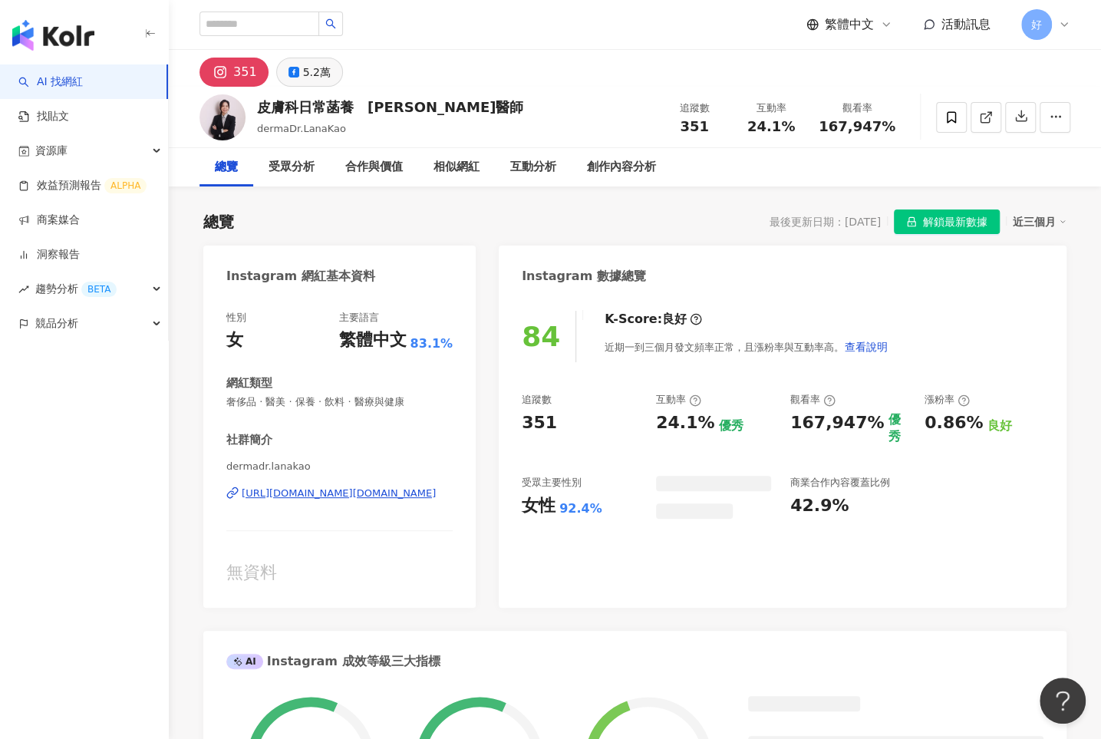
click at [315, 74] on div "5.2萬" at bounding box center [317, 71] width 28 height 21
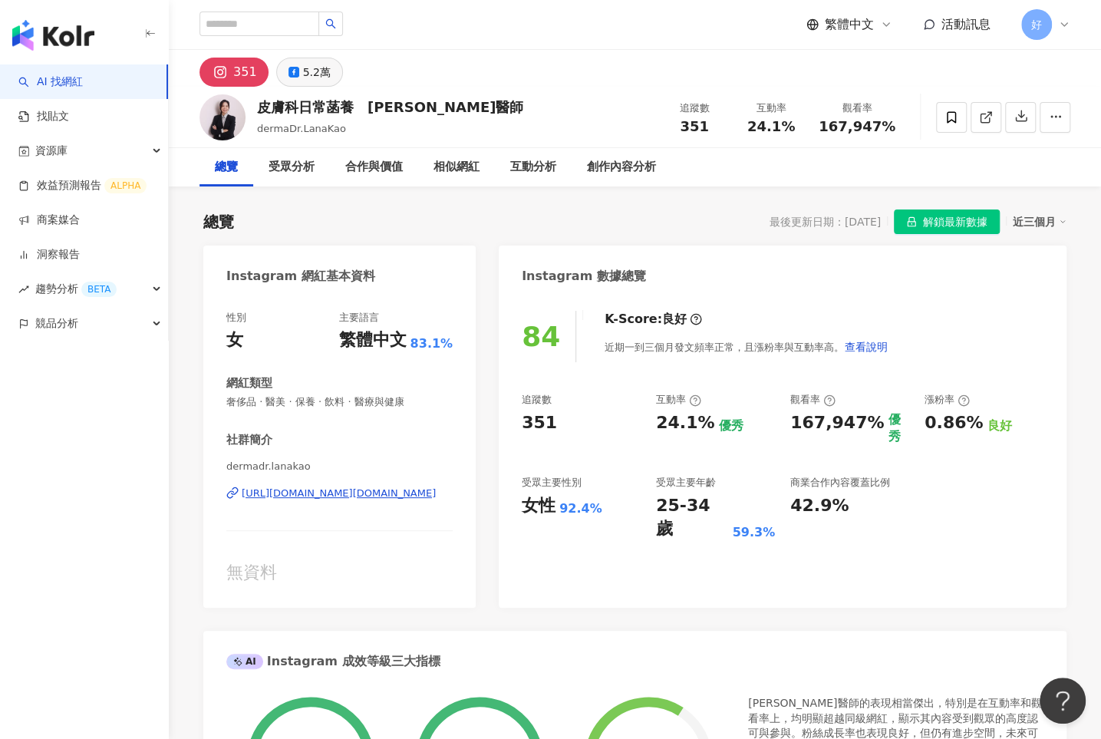
click at [315, 74] on div "5.2萬" at bounding box center [317, 71] width 28 height 21
click at [312, 68] on div "5.2萬" at bounding box center [317, 71] width 28 height 21
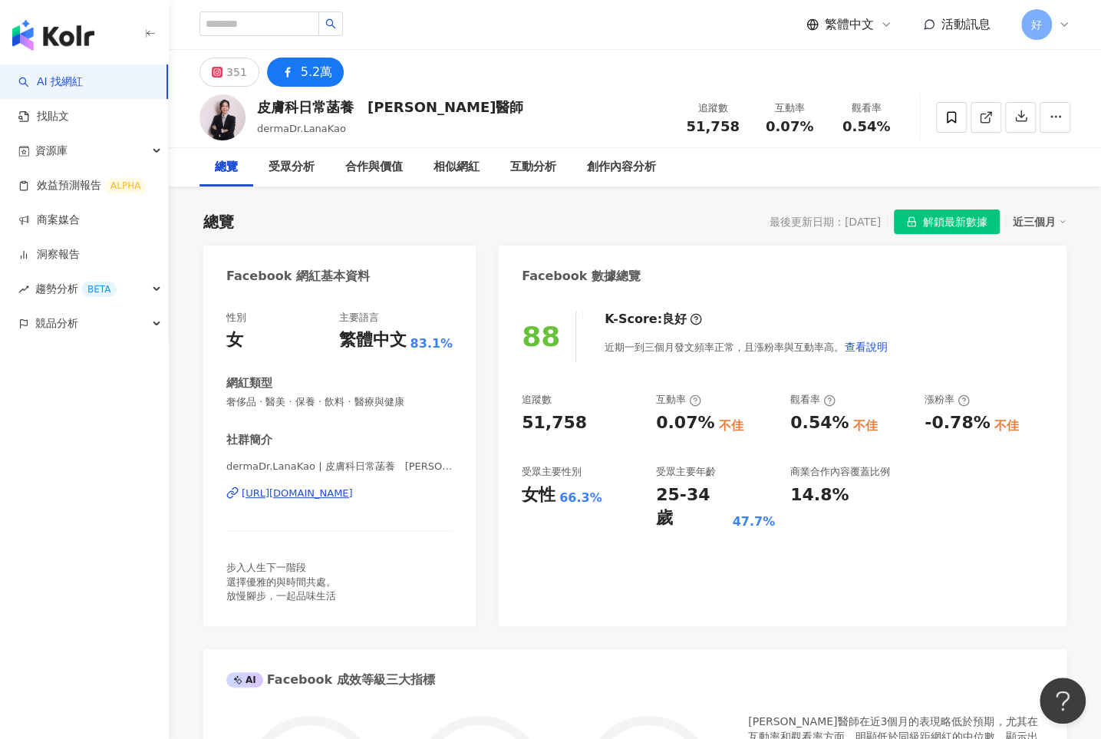
click at [336, 493] on div "https://www.facebook.com/314352226137597" at bounding box center [297, 493] width 111 height 14
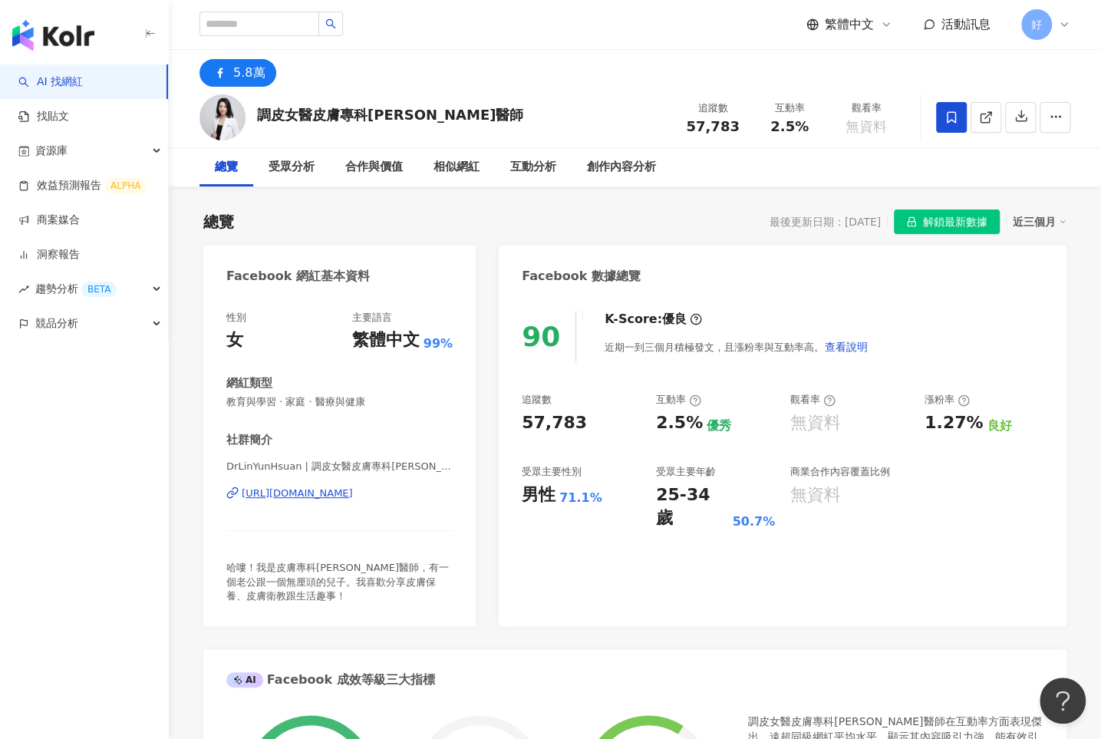
click at [353, 490] on div "https://www.facebook.com/110637137275833" at bounding box center [297, 493] width 111 height 14
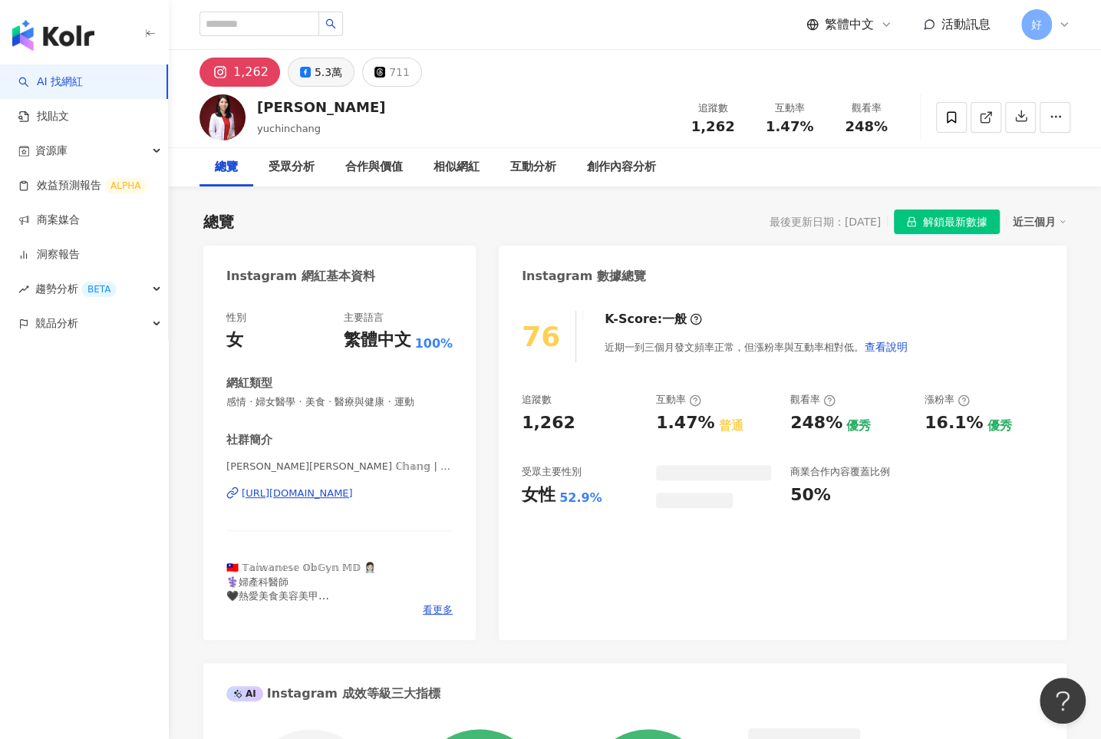
click at [317, 70] on div "5.3萬" at bounding box center [329, 71] width 28 height 21
click at [317, 71] on div "5.3萬" at bounding box center [329, 71] width 28 height 21
click at [318, 77] on div "5.3萬" at bounding box center [329, 71] width 28 height 21
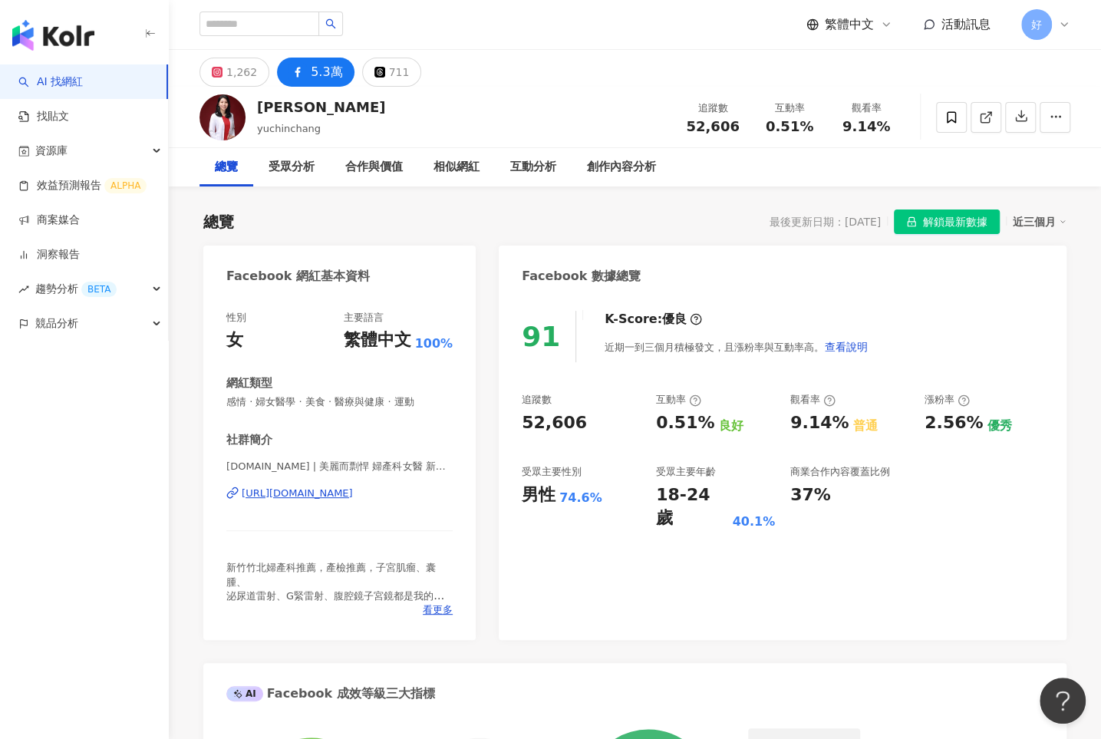
click at [353, 493] on div "https://www.facebook.com/1409006279407668" at bounding box center [297, 493] width 111 height 14
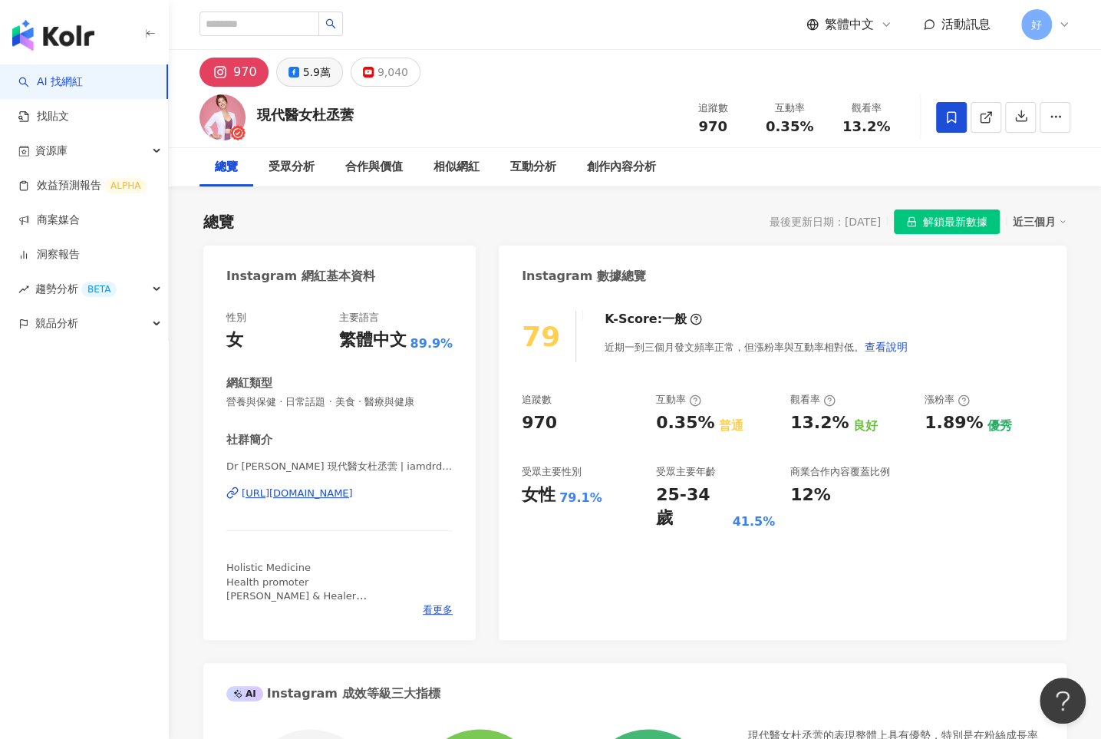
click at [303, 72] on div "5.9萬" at bounding box center [317, 71] width 28 height 21
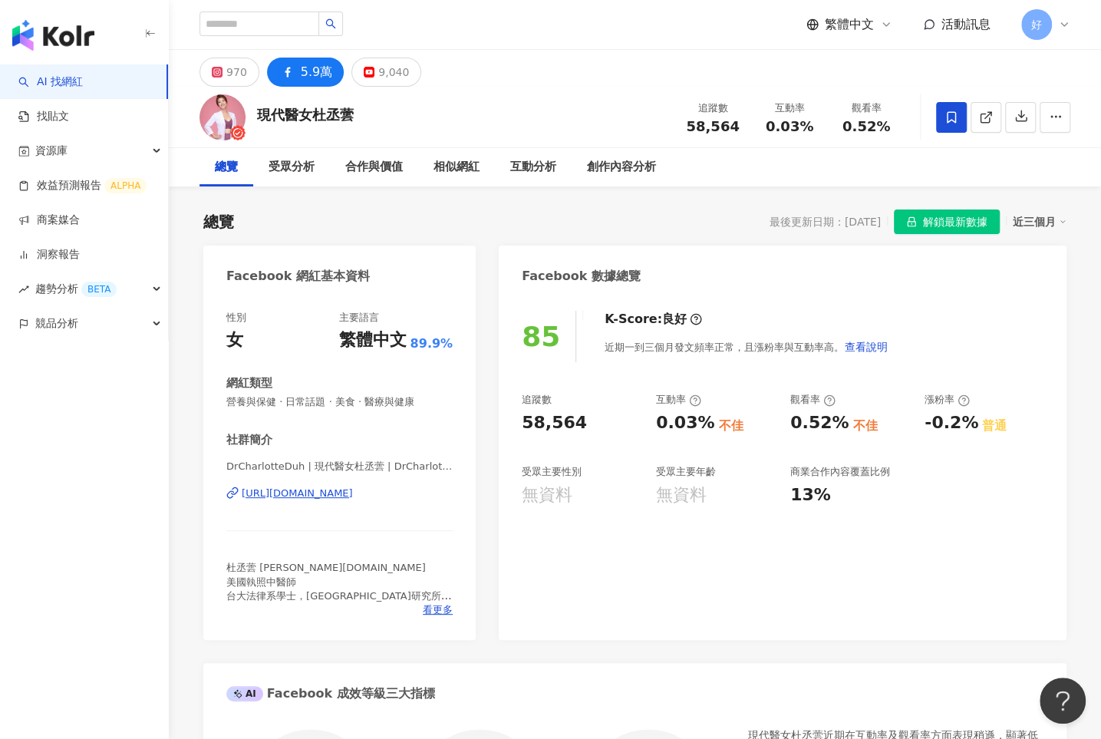
click at [353, 495] on div "[URL][DOMAIN_NAME]" at bounding box center [297, 493] width 111 height 14
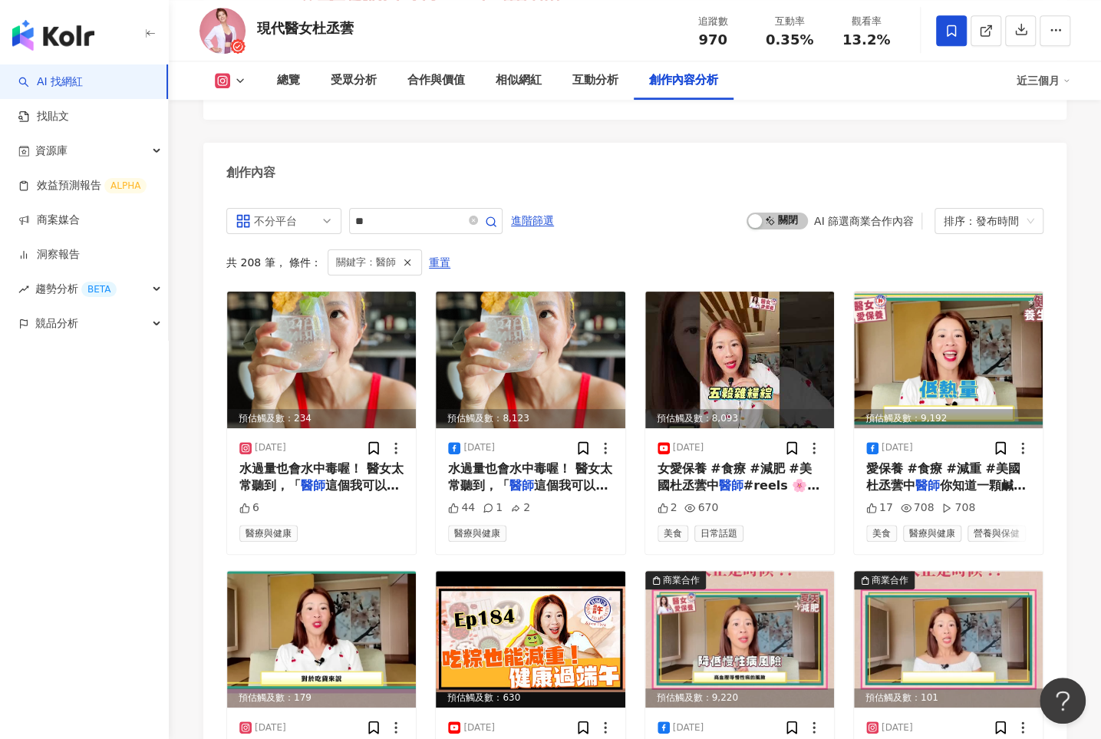
drag, startPoint x: 313, startPoint y: 23, endPoint x: 360, endPoint y: 24, distance: 46.8
click at [360, 24] on div "現代醫女杜丞蕓 追蹤數 970 互動率 0.35% 觀看率 13.2%" at bounding box center [635, 30] width 932 height 61
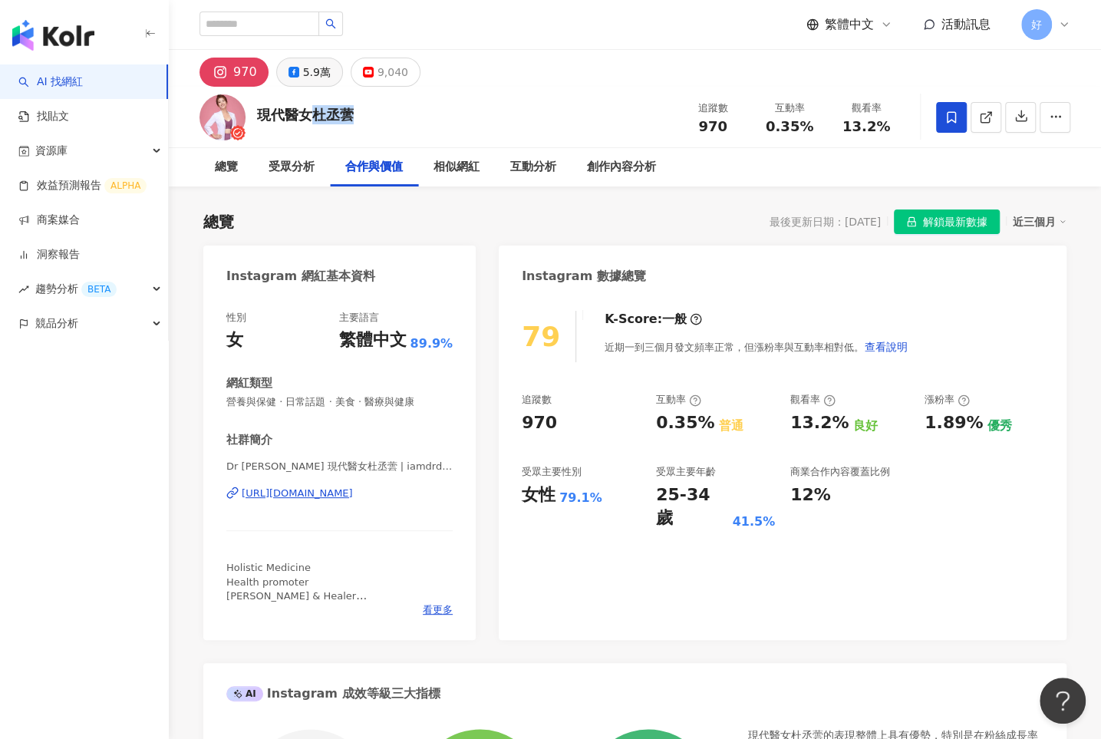
click at [304, 70] on div "5.9萬" at bounding box center [317, 71] width 28 height 21
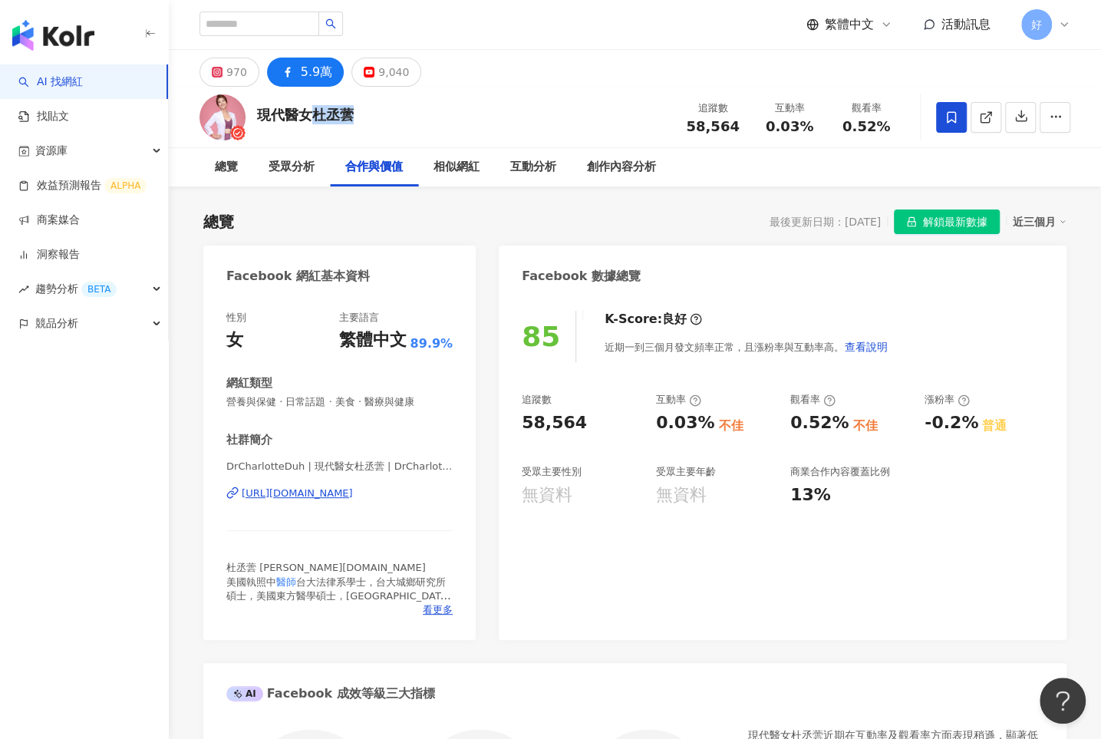
click at [317, 493] on div "[URL][DOMAIN_NAME]" at bounding box center [297, 493] width 111 height 14
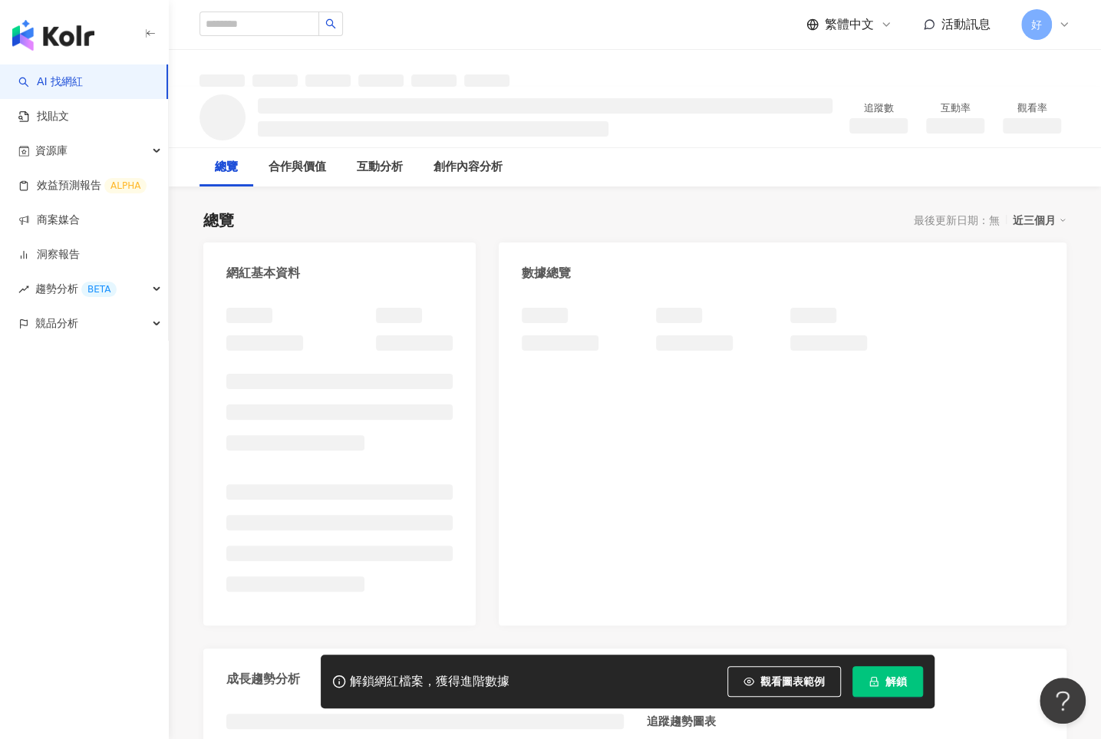
click at [880, 682] on button "解鎖" at bounding box center [888, 681] width 71 height 31
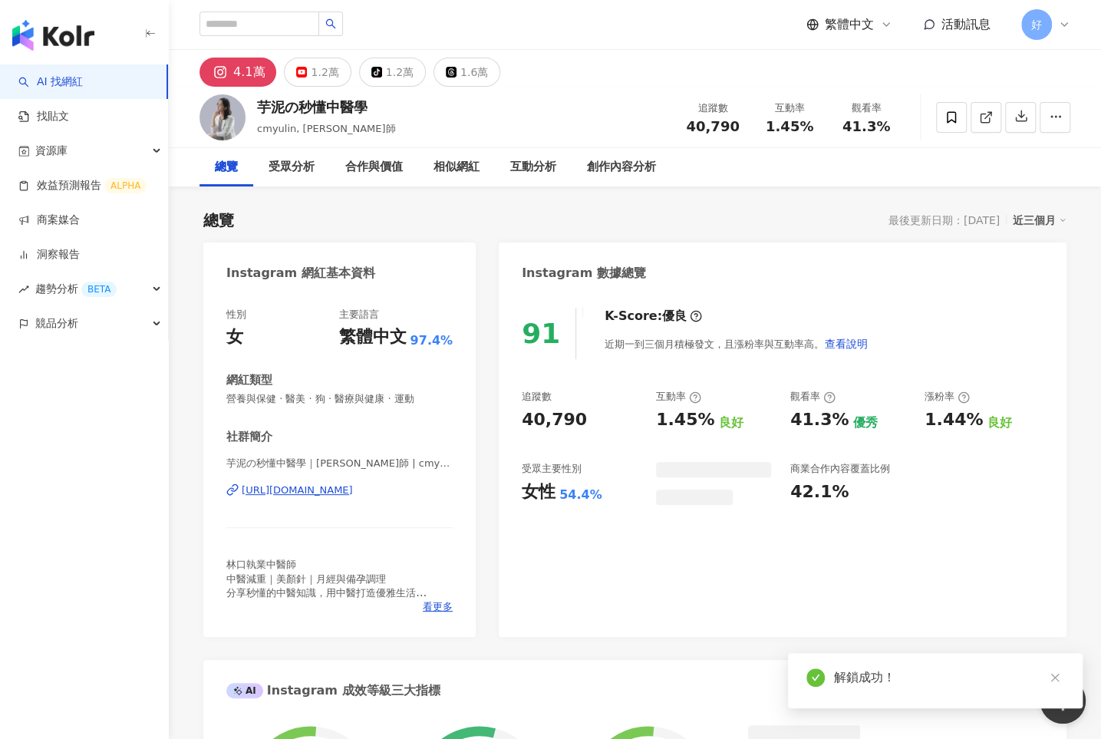
click at [353, 489] on div "[URL][DOMAIN_NAME]" at bounding box center [297, 490] width 111 height 14
